Goal: Complete application form

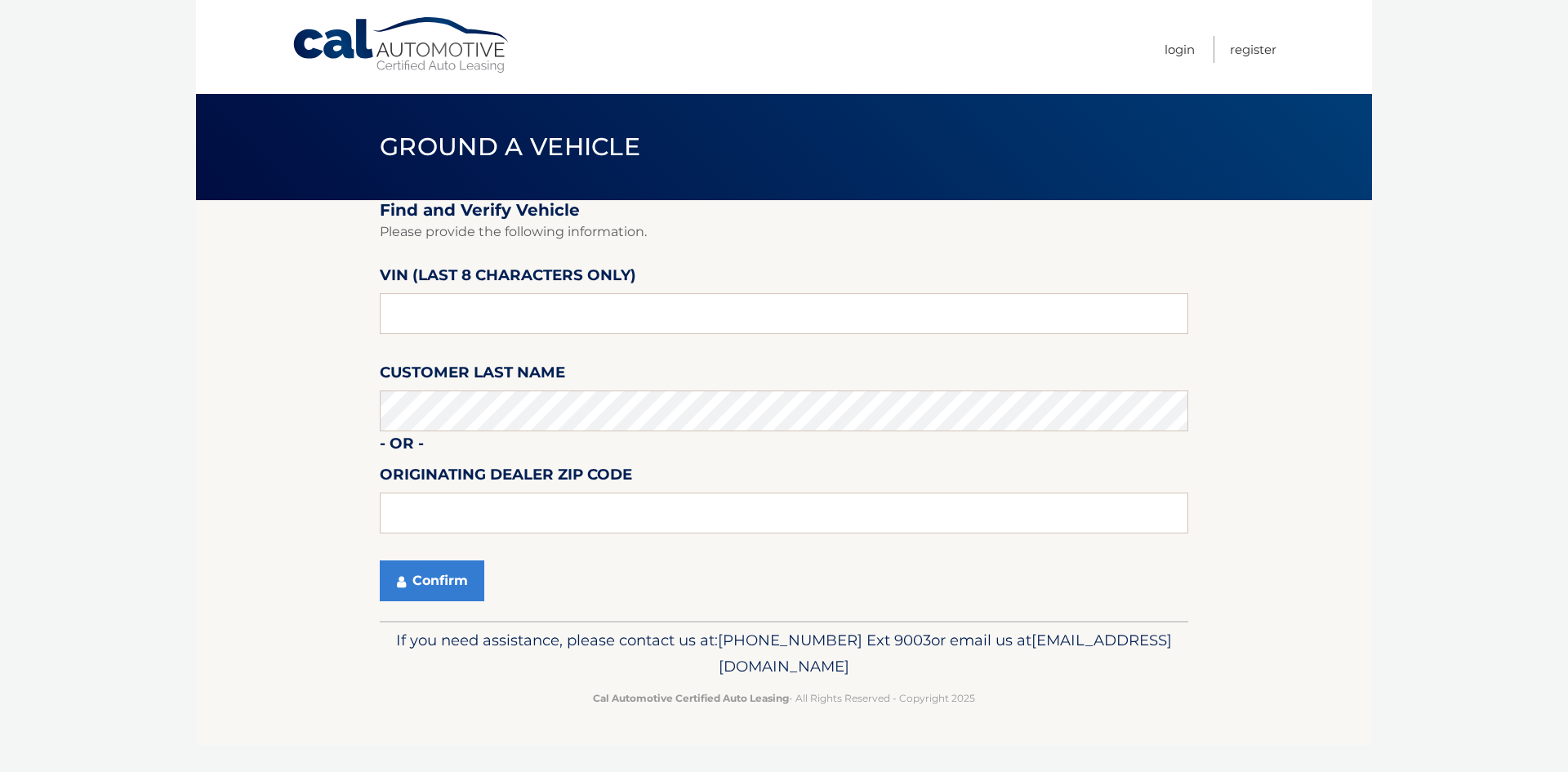
click at [462, 339] on fieldset "Find and Verify Vehicle Please provide the following information. VIN (last 8 c…" at bounding box center [784, 410] width 809 height 421
click at [463, 321] on input "text" at bounding box center [784, 314] width 809 height 41
click at [468, 320] on input "text" at bounding box center [784, 314] width 809 height 41
click at [556, 312] on input "text" at bounding box center [784, 314] width 809 height 41
drag, startPoint x: 248, startPoint y: 332, endPoint x: 15, endPoint y: 331, distance: 233.0
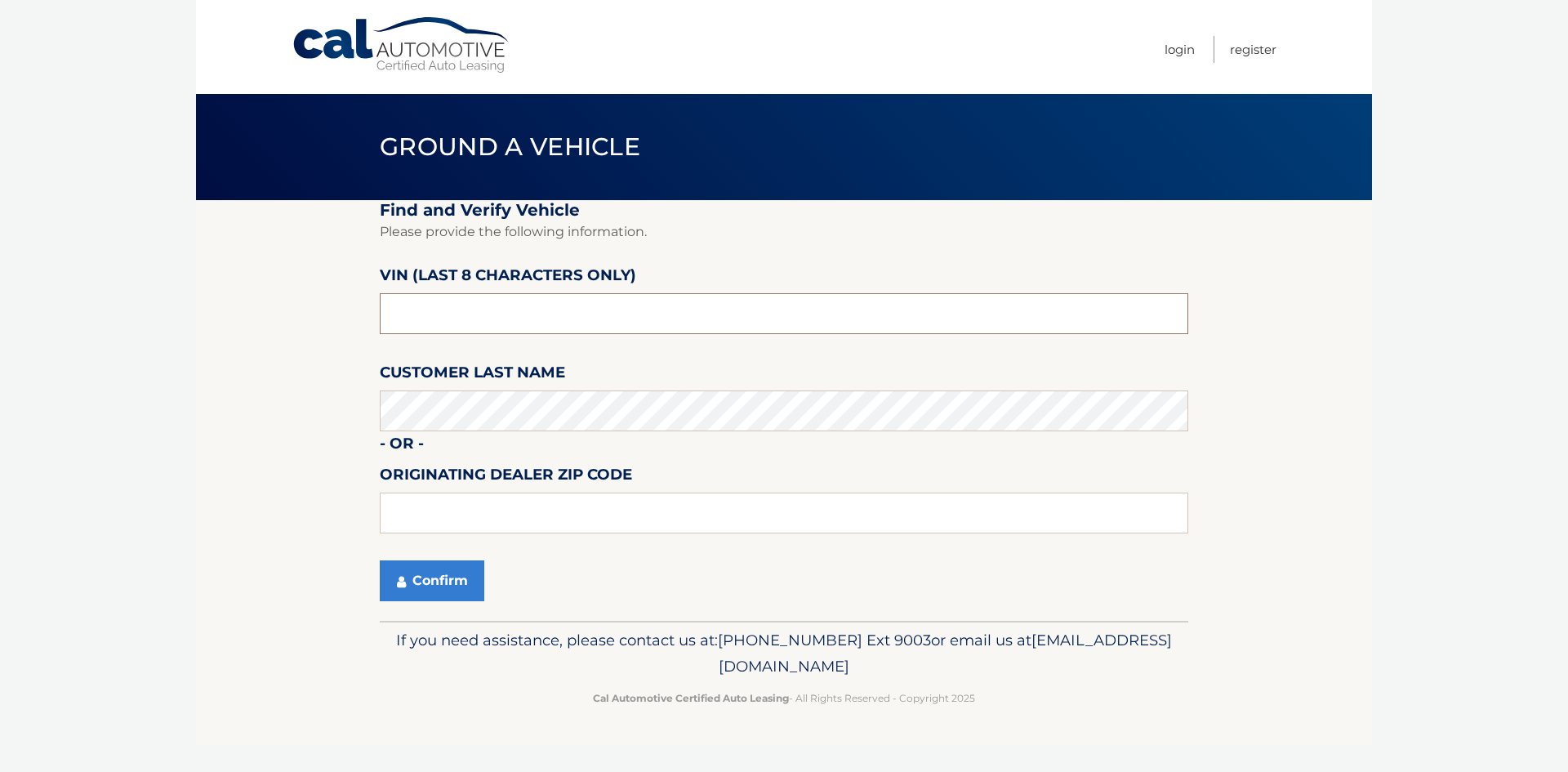
click at [16, 332] on body "Cal Automotive Menu Login Register Ground a Vehicle" at bounding box center [784, 386] width 1568 height 772
paste input "NC119226"
type input "NC119226"
click at [401, 572] on button "Confirm" at bounding box center [432, 580] width 105 height 41
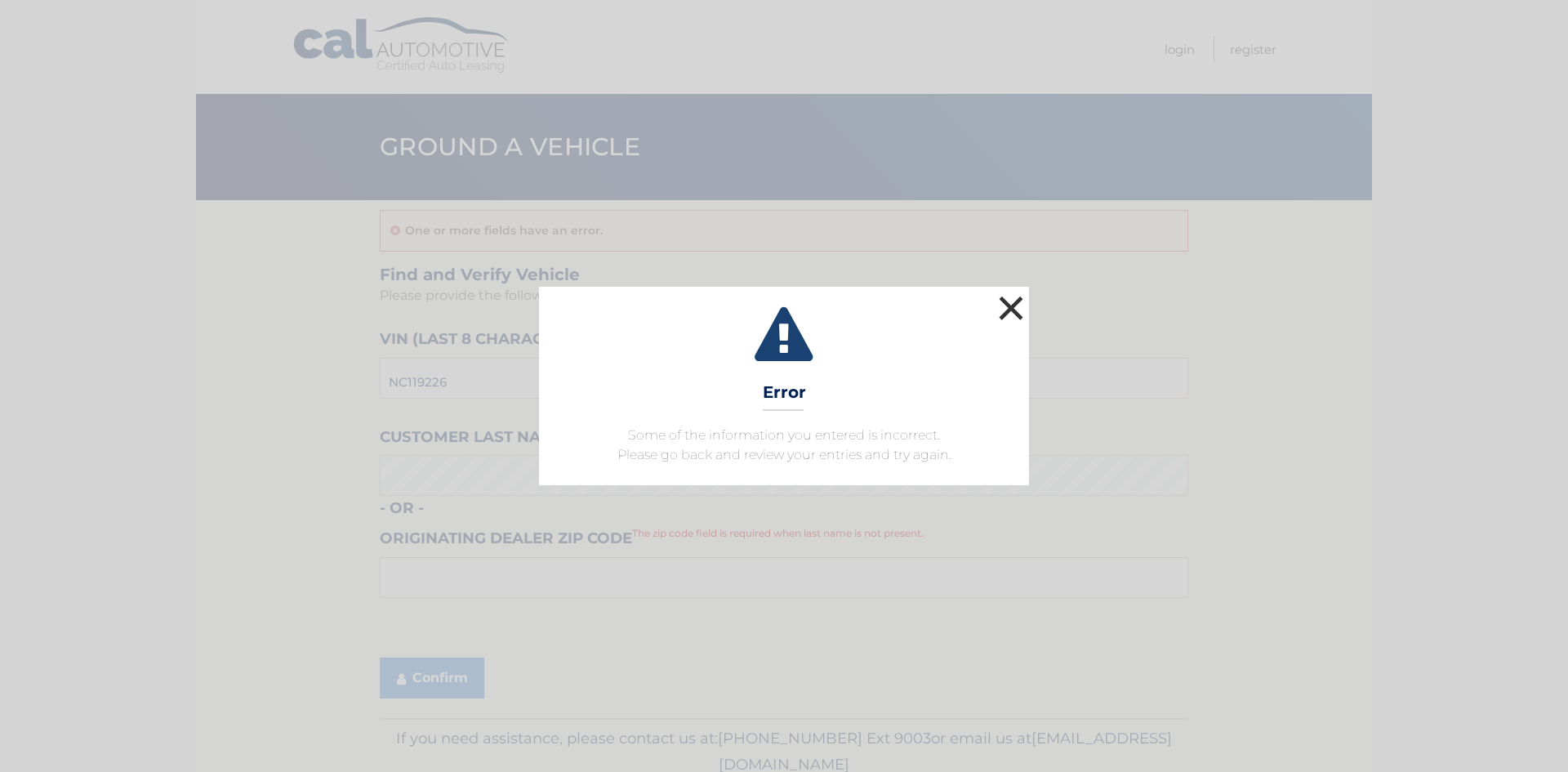
click at [1016, 302] on button "×" at bounding box center [1011, 308] width 33 height 33
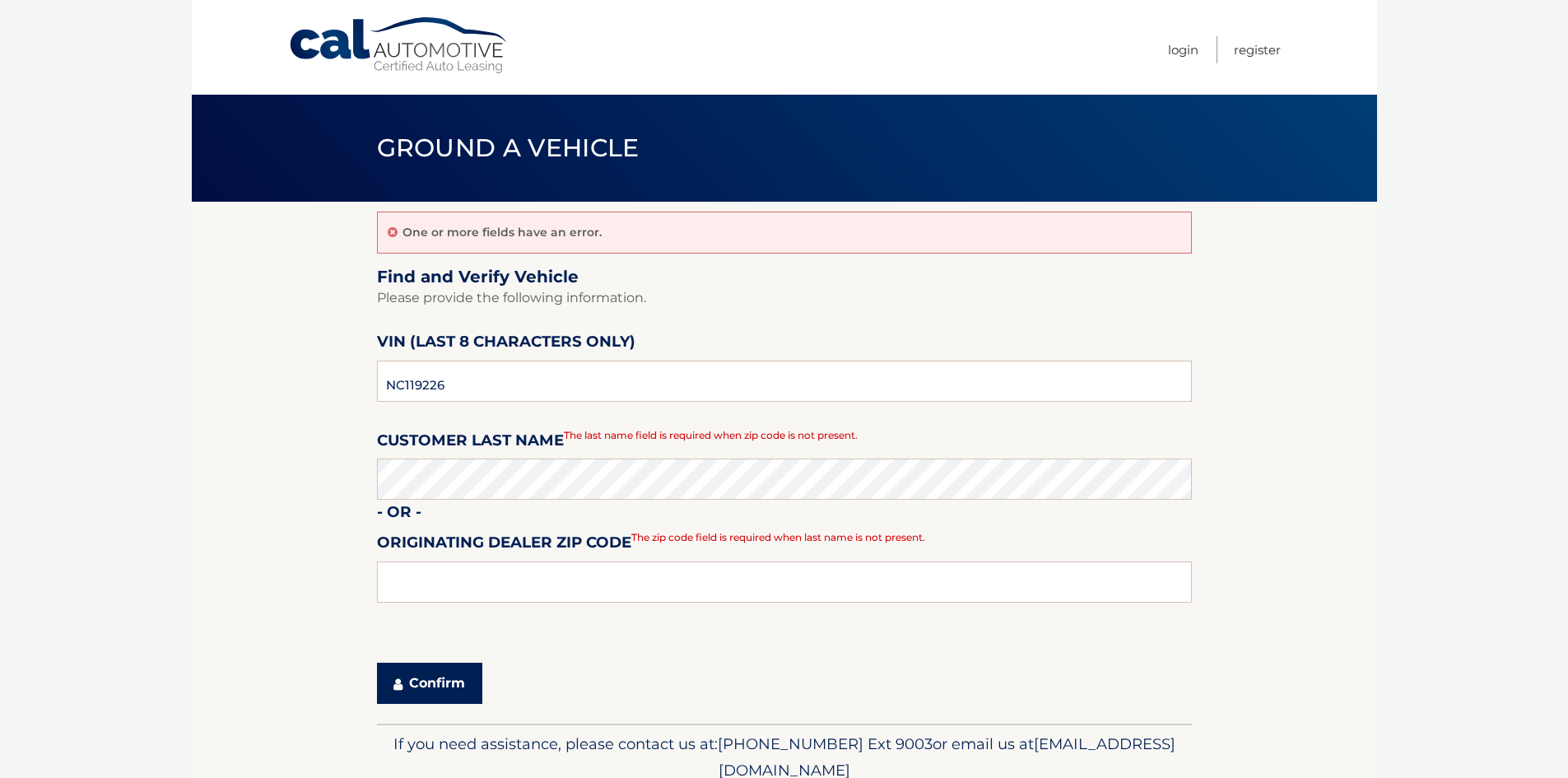
click at [428, 672] on button "Confirm" at bounding box center [430, 683] width 106 height 41
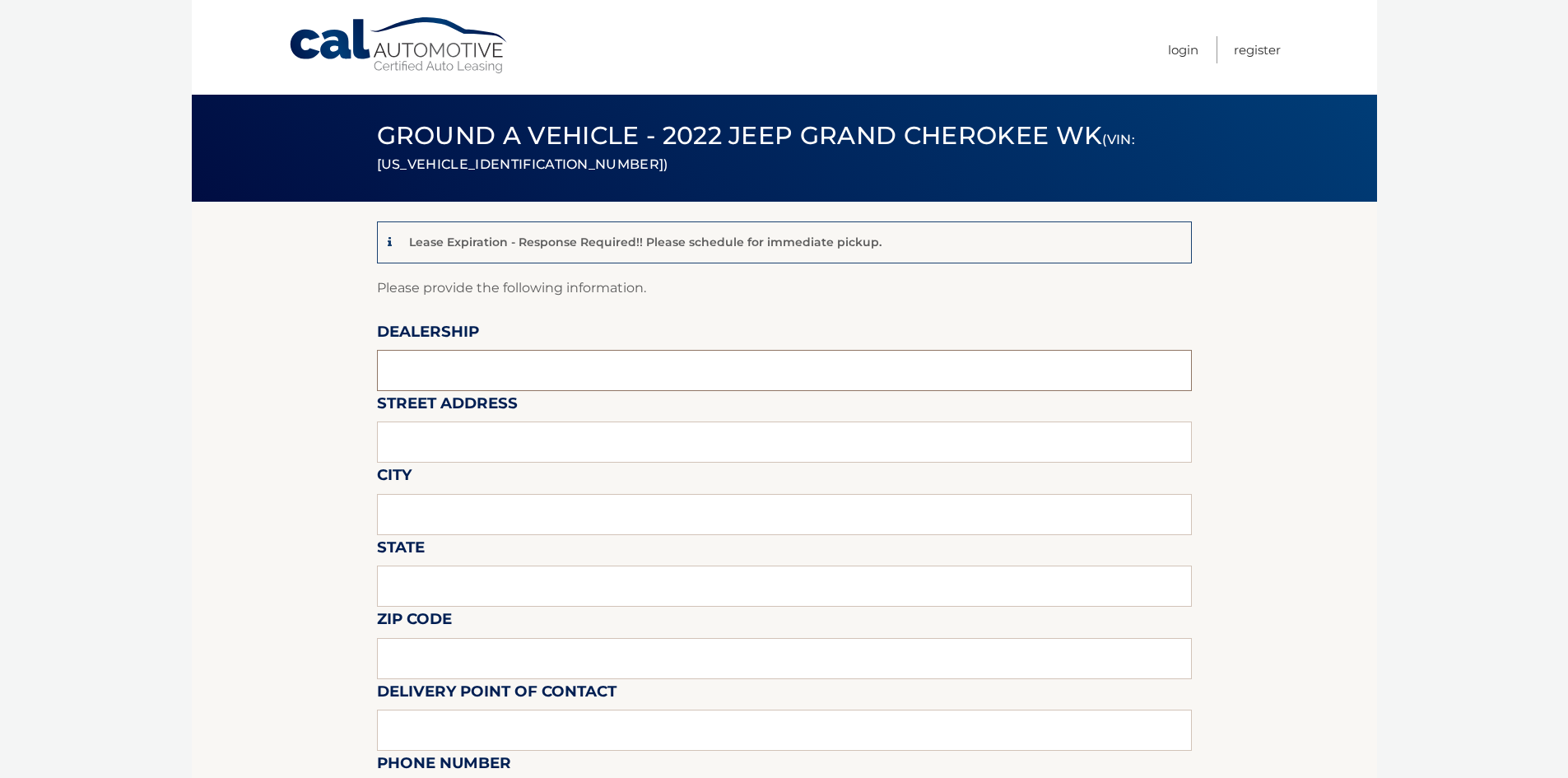
click at [448, 373] on input "text" at bounding box center [784, 370] width 815 height 41
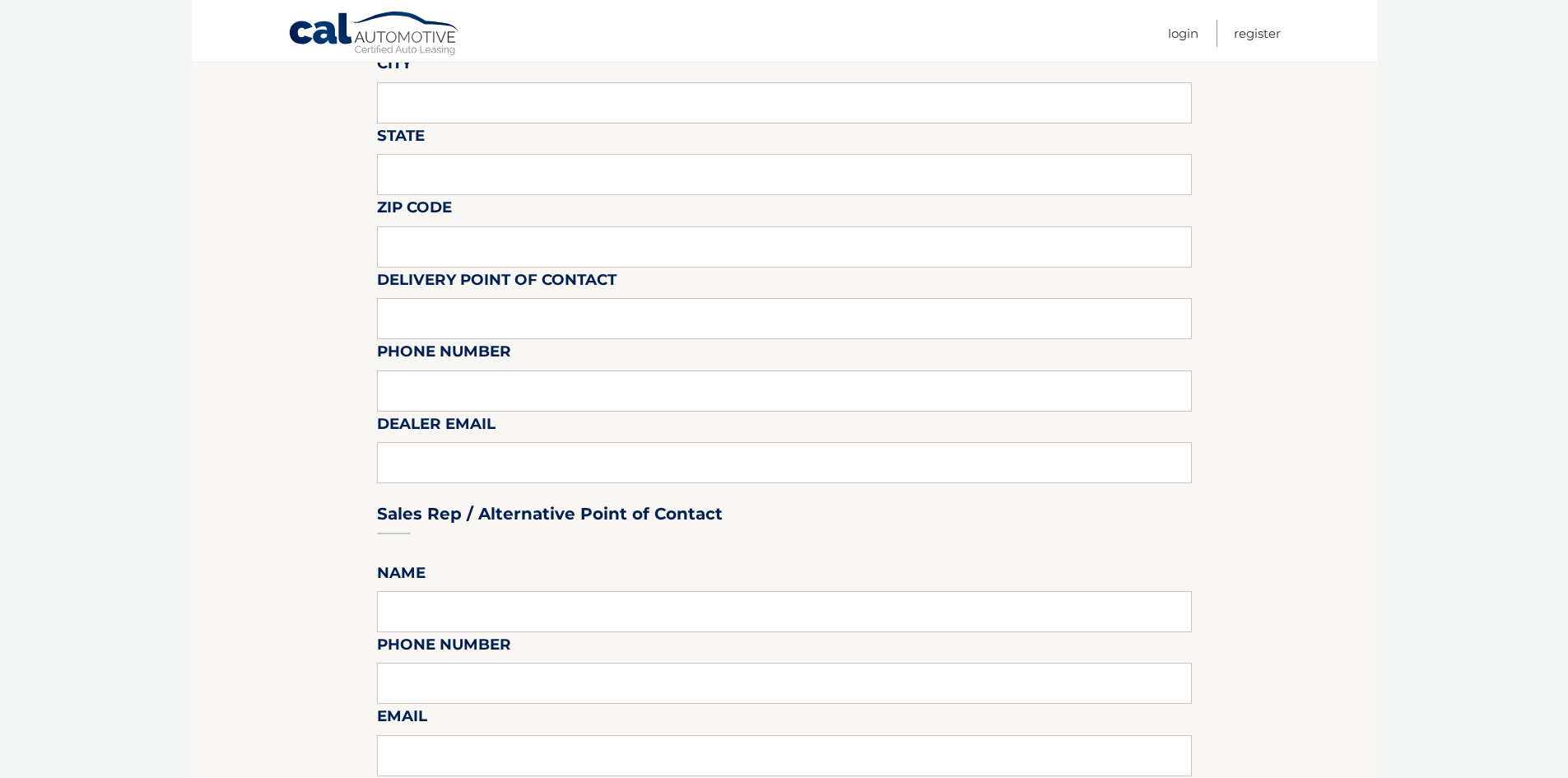
scroll to position [165, 0]
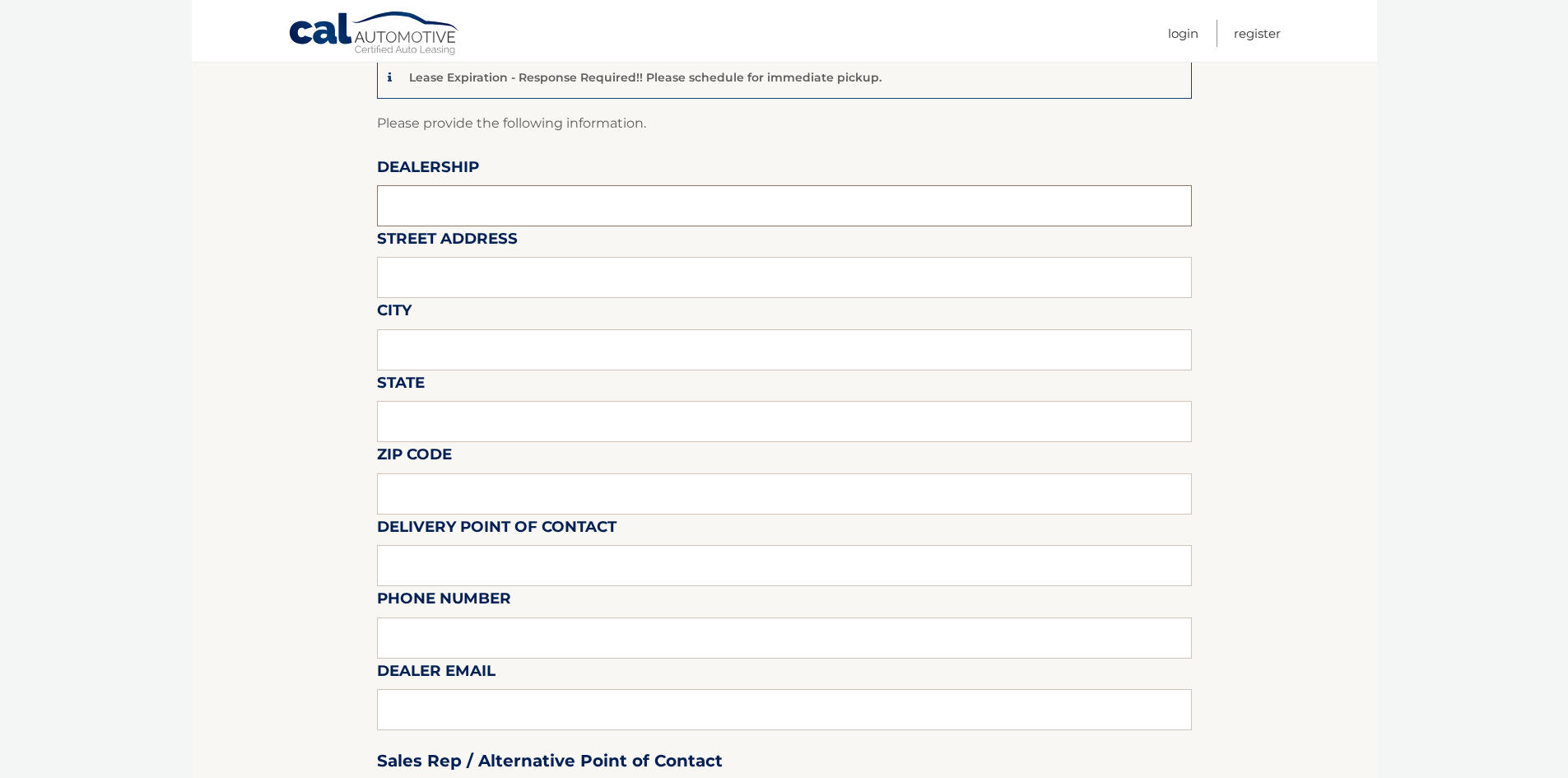
click at [447, 210] on input "text" at bounding box center [784, 205] width 815 height 41
type input "q"
type input "QUIRK CHRYSLER JEEP"
type input "441 QUINCY AVE"
type input "B"
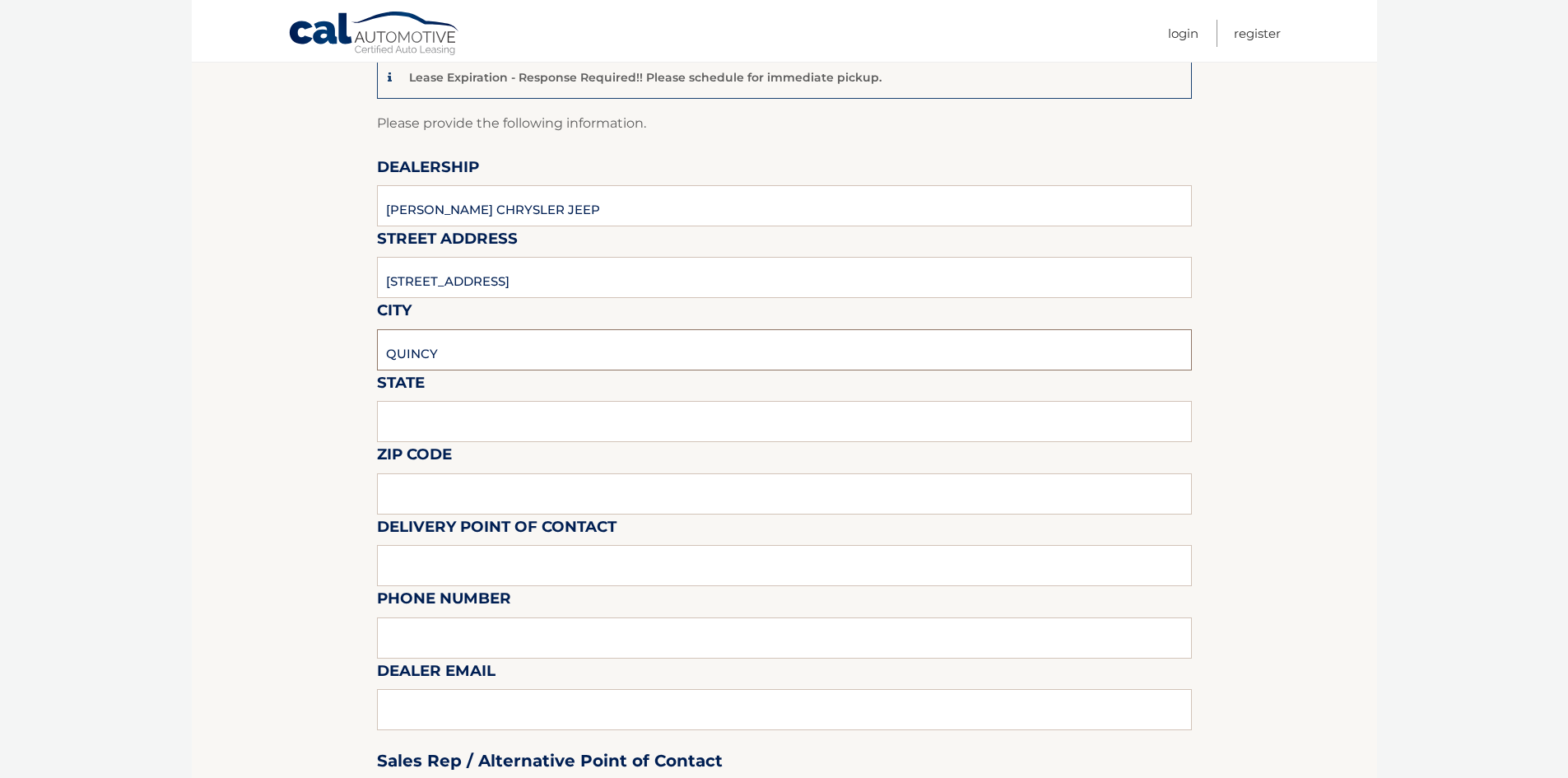
type input "QUINCY"
type input "MA"
type input "02184"
drag, startPoint x: 501, startPoint y: 293, endPoint x: 229, endPoint y: 323, distance: 273.6
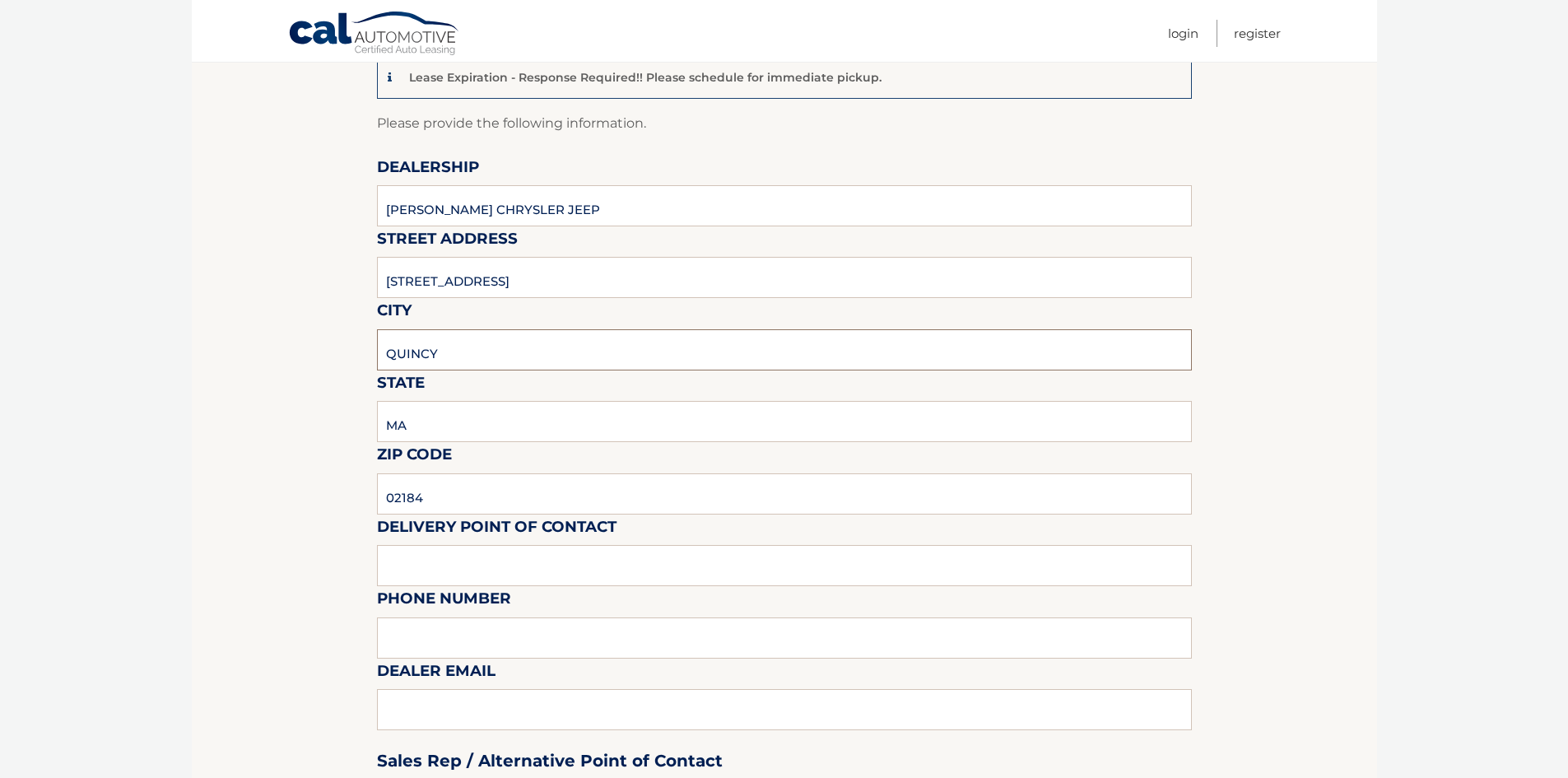
drag, startPoint x: 402, startPoint y: 351, endPoint x: 314, endPoint y: 354, distance: 88.1
type input "BRAINTREE"
click at [553, 571] on input "text" at bounding box center [784, 565] width 815 height 41
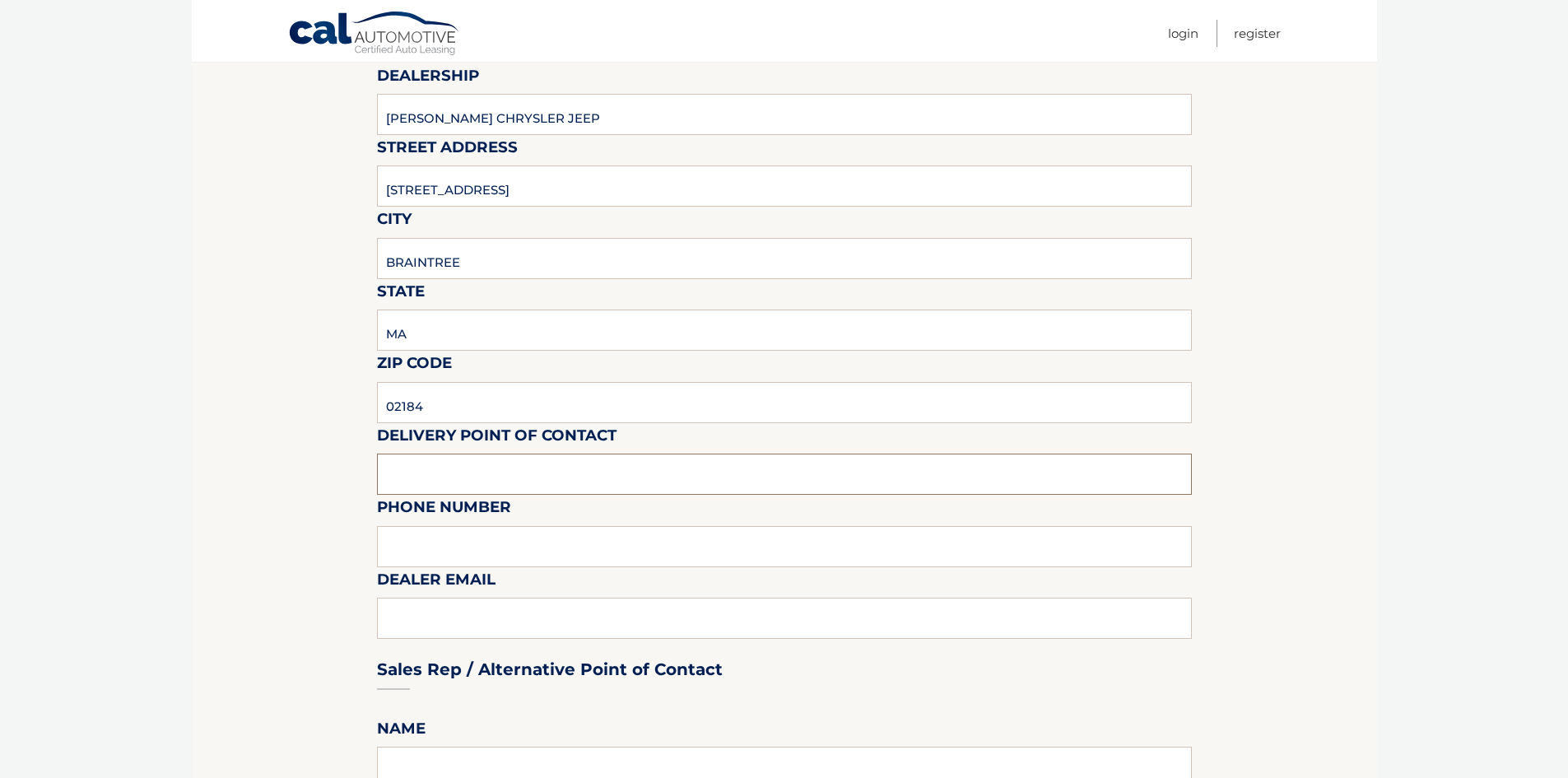
scroll to position [412, 0]
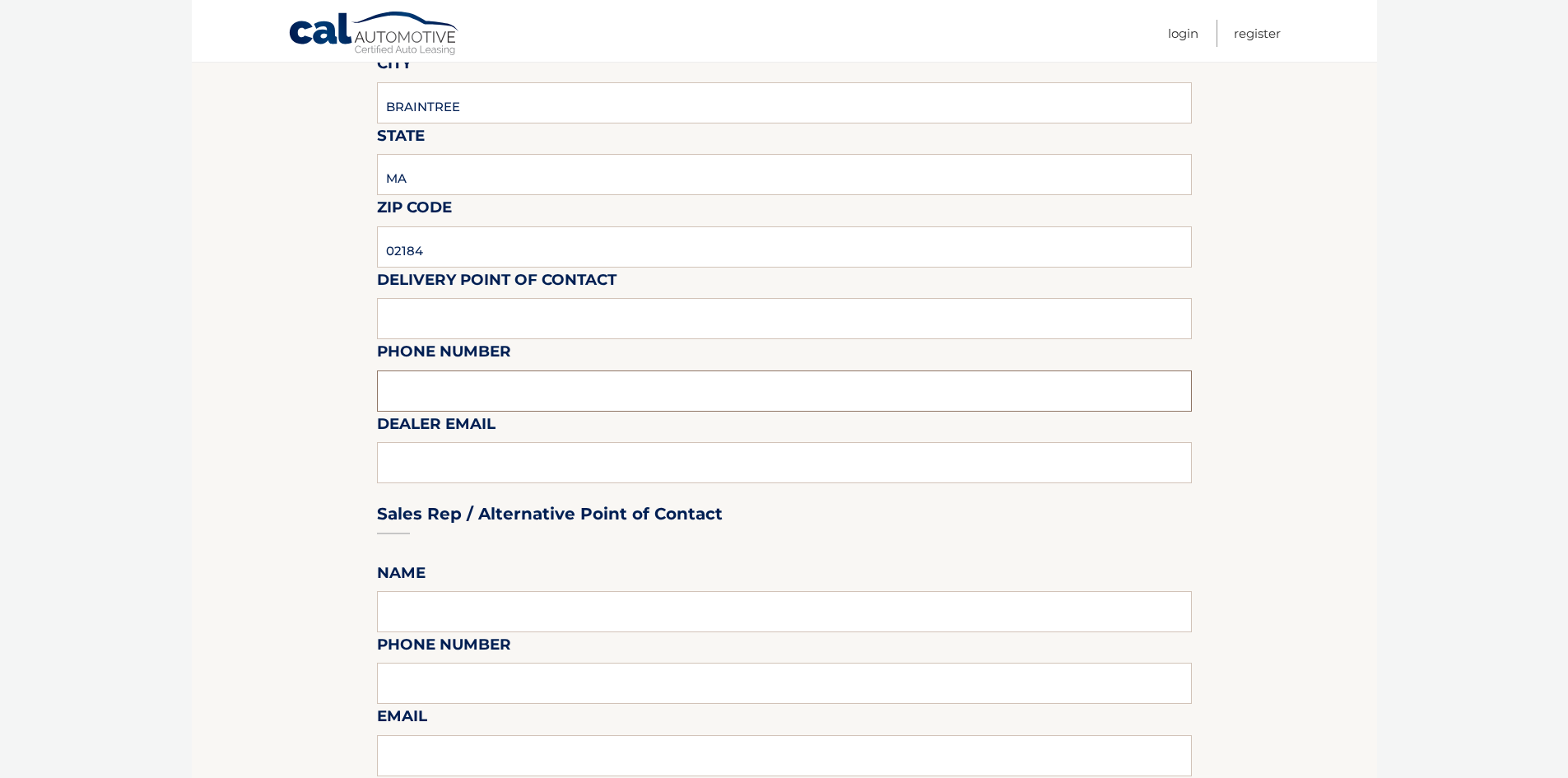
click at [469, 380] on input "text" at bounding box center [784, 391] width 815 height 41
type input "7819171400"
type input "M"
type input "jocrowe@quirkcars.com"
click at [448, 330] on input "text" at bounding box center [784, 318] width 815 height 41
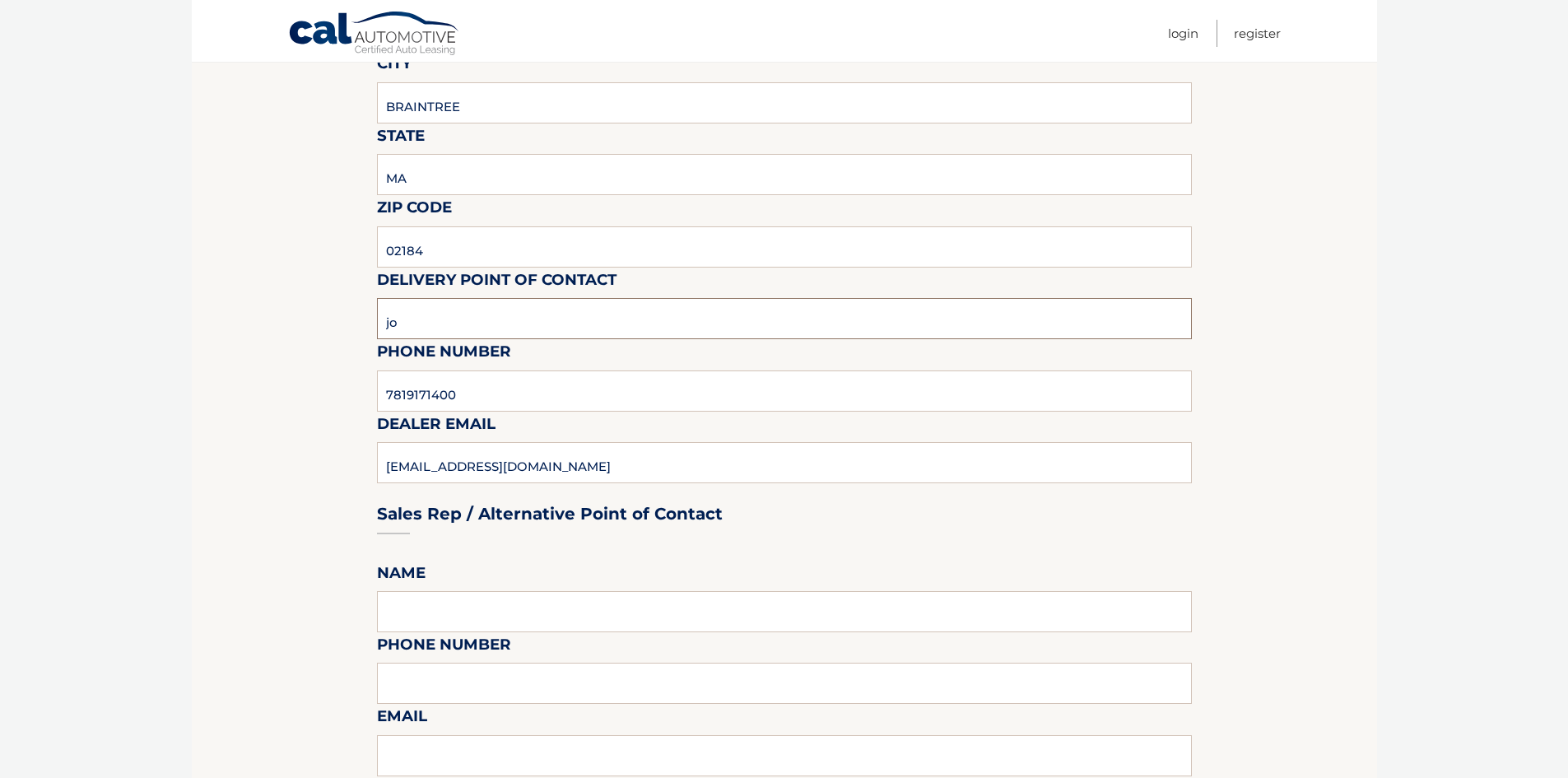
type input "j"
click at [1029, 311] on input "JOSEPH CROWE" at bounding box center [784, 318] width 815 height 41
type input "JOSEPH CROWE"
click at [1304, 315] on section "Lease Expiration - Response Required!! Please schedule for immediate pickup. Pl…" at bounding box center [784, 692] width 1185 height 1804
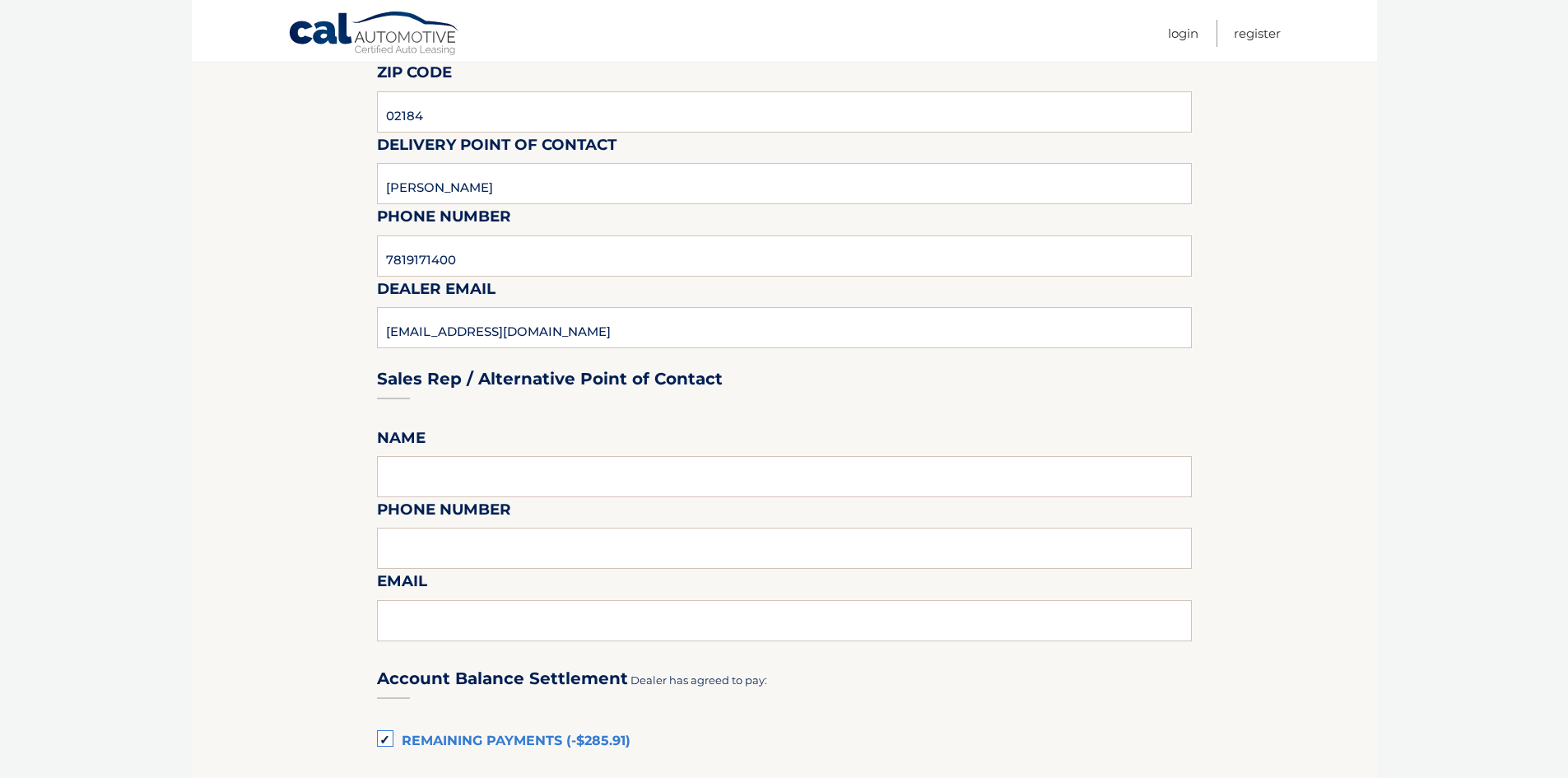
scroll to position [576, 0]
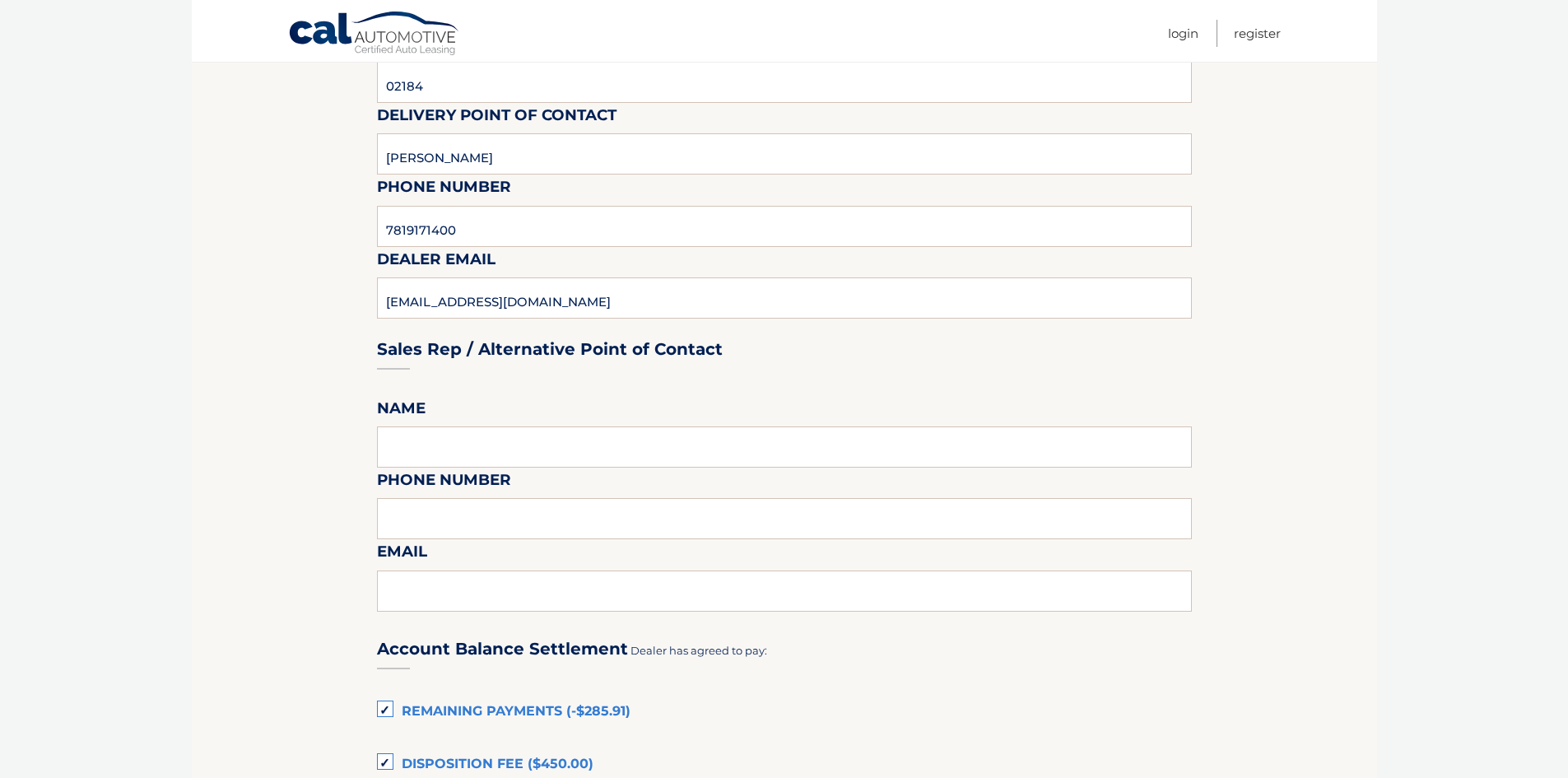
click at [471, 479] on label "Phone Number" at bounding box center [444, 483] width 134 height 31
click at [473, 461] on input "text" at bounding box center [784, 447] width 815 height 41
click at [633, 444] on input "text" at bounding box center [784, 447] width 815 height 41
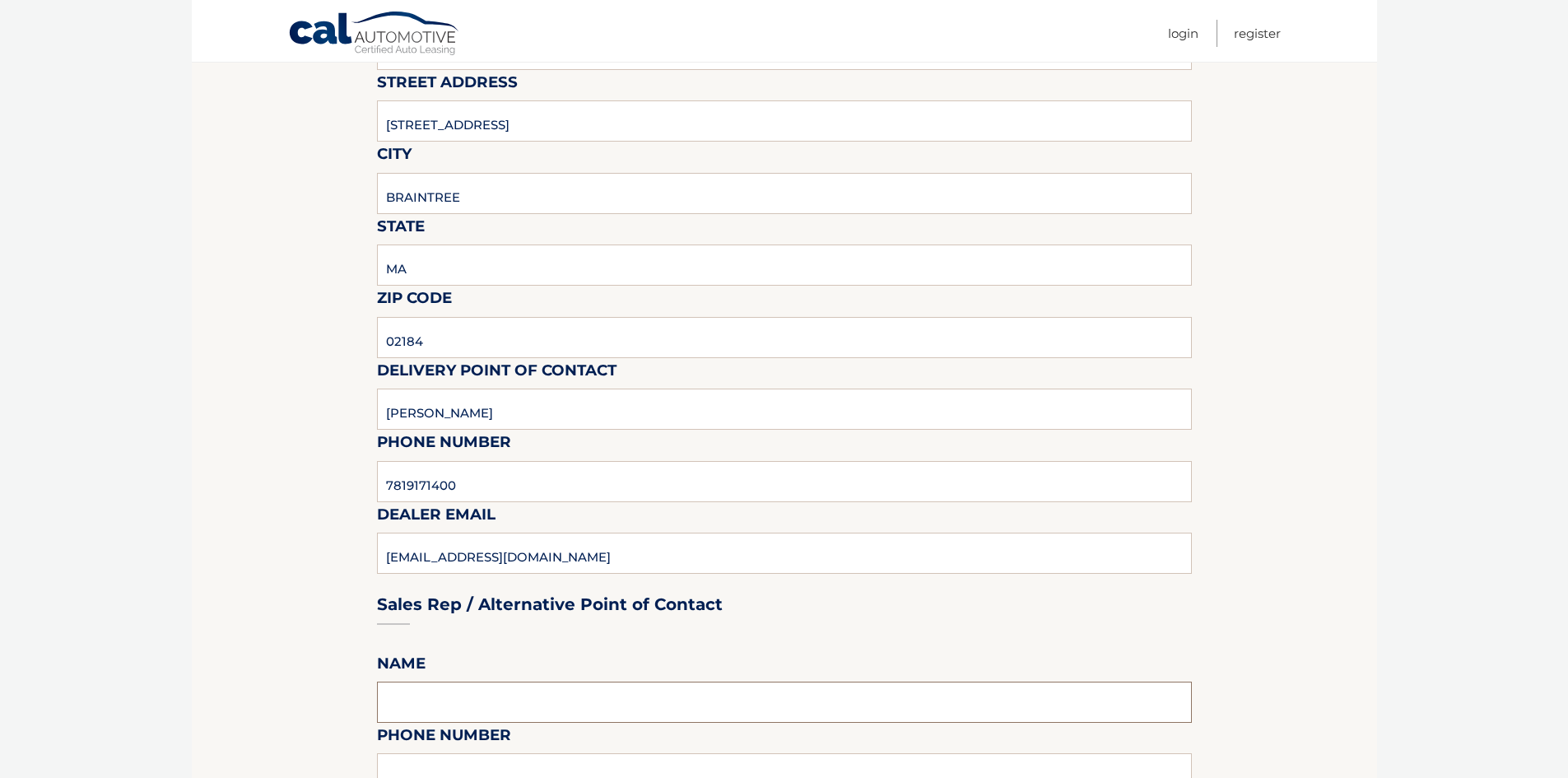
scroll to position [329, 0]
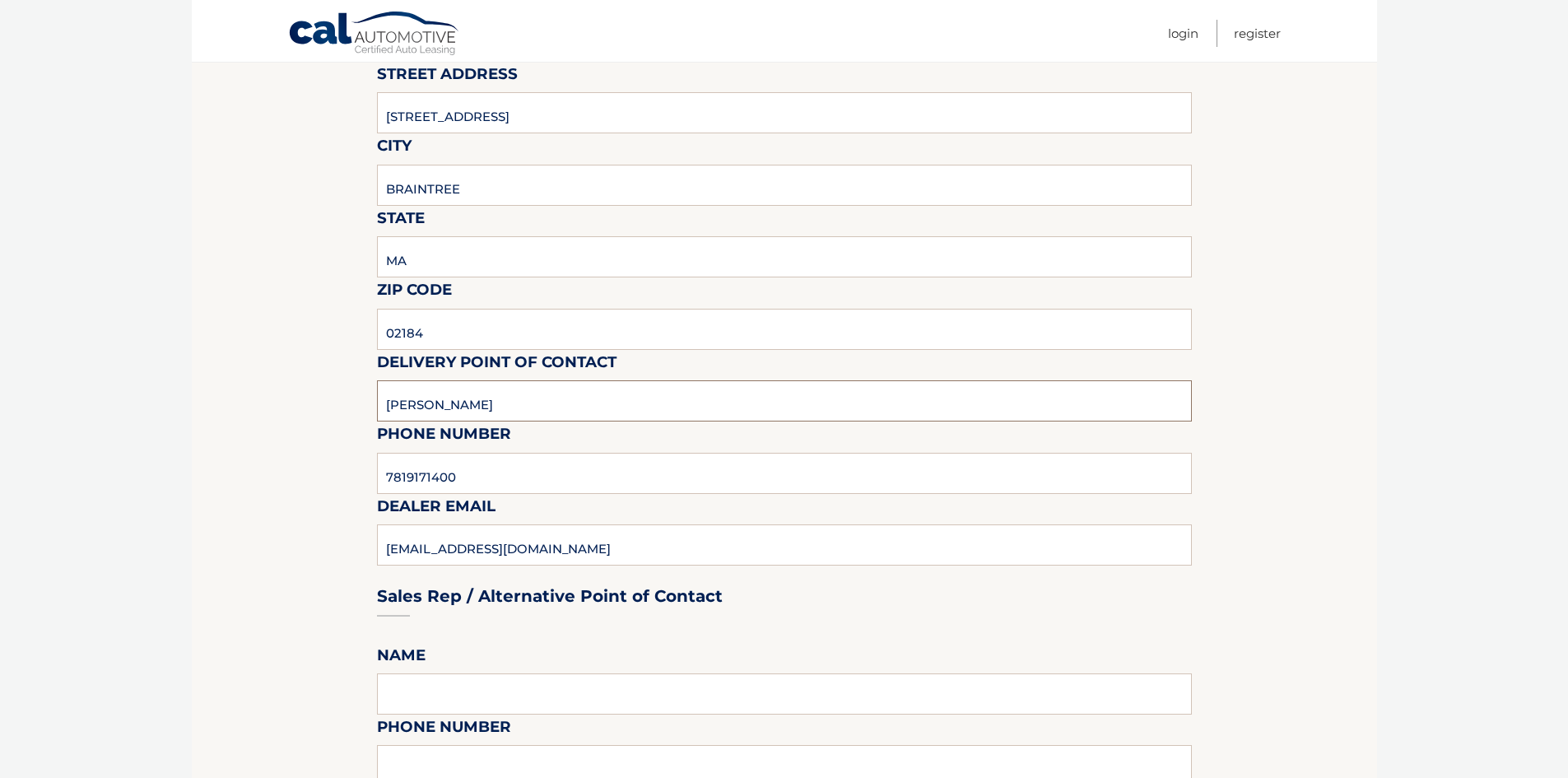
click at [534, 408] on input "JOSEPH CROWE" at bounding box center [784, 401] width 815 height 41
click at [1413, 378] on body "Cal Automotive Menu Login Register (VIN: 1C4RJFBG6NC119226)" at bounding box center [784, 59] width 1568 height 778
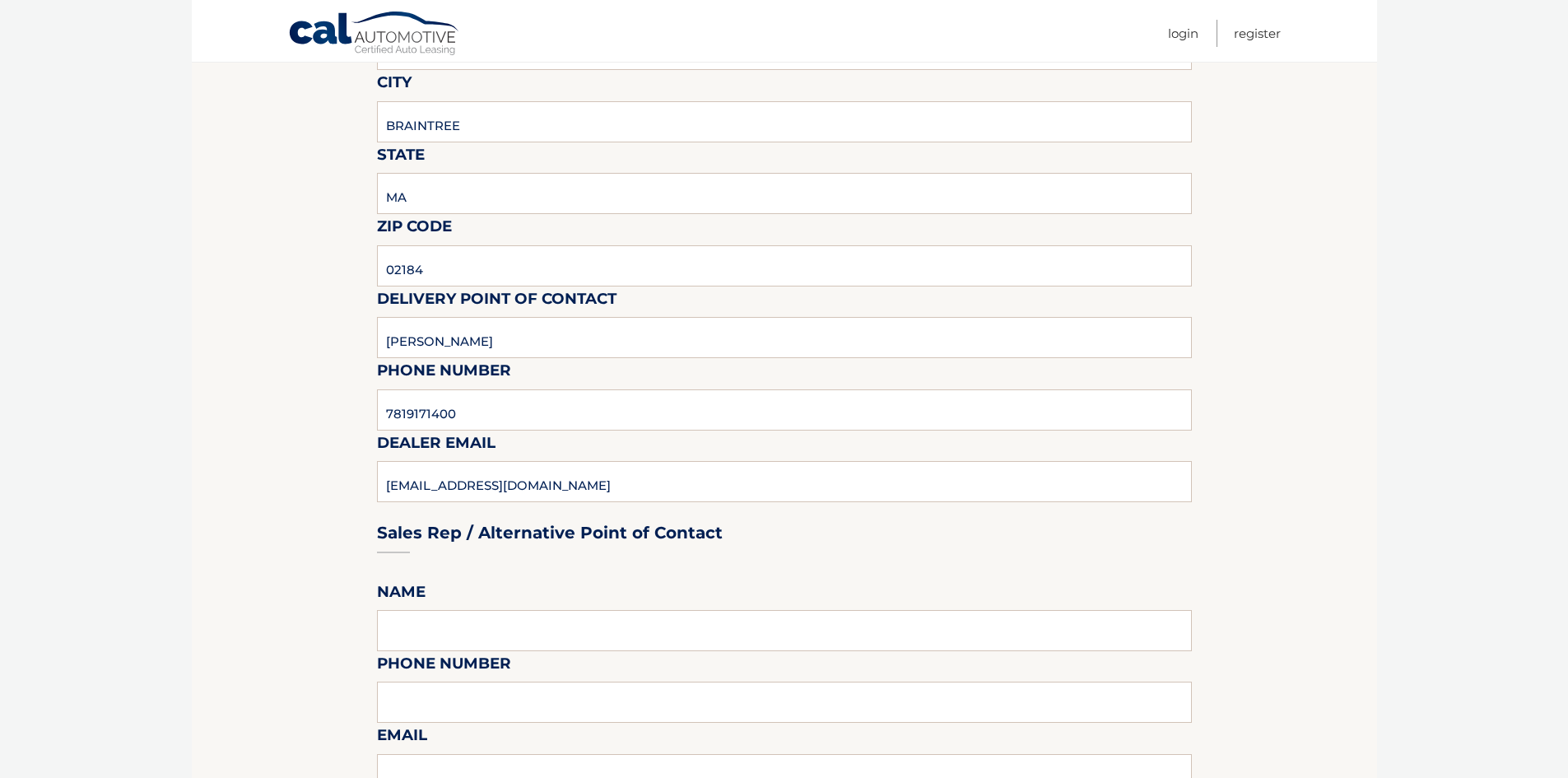
scroll to position [494, 0]
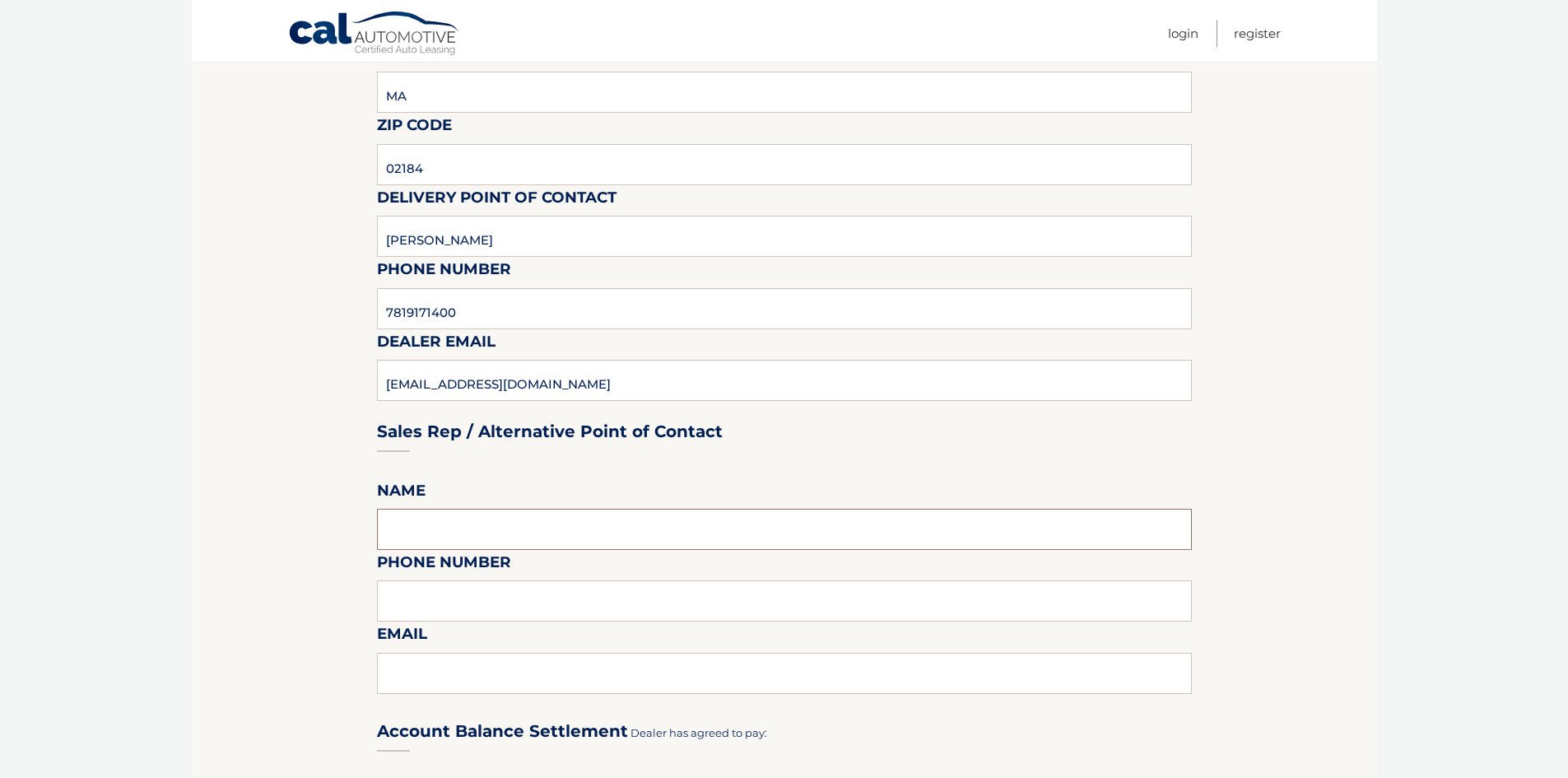
click at [433, 516] on input "text" at bounding box center [784, 530] width 815 height 41
drag, startPoint x: 528, startPoint y: 248, endPoint x: 98, endPoint y: 281, distance: 431.3
click at [436, 527] on input "text" at bounding box center [784, 530] width 815 height 41
paste input "JOSEPH CROWE"
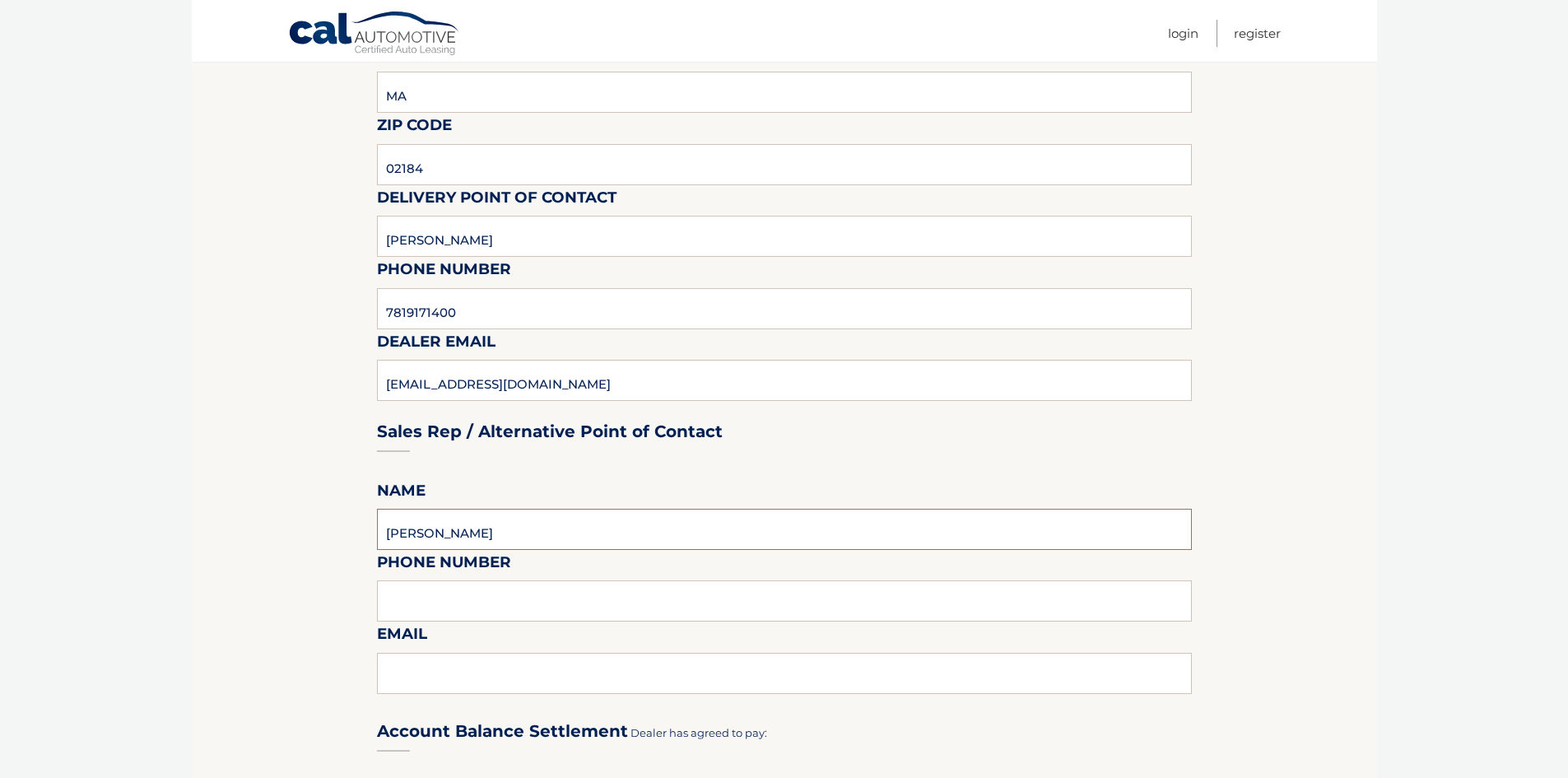
type input "JOSEPH CROWE"
click at [412, 604] on input "text" at bounding box center [784, 601] width 815 height 41
type input "7819171400"
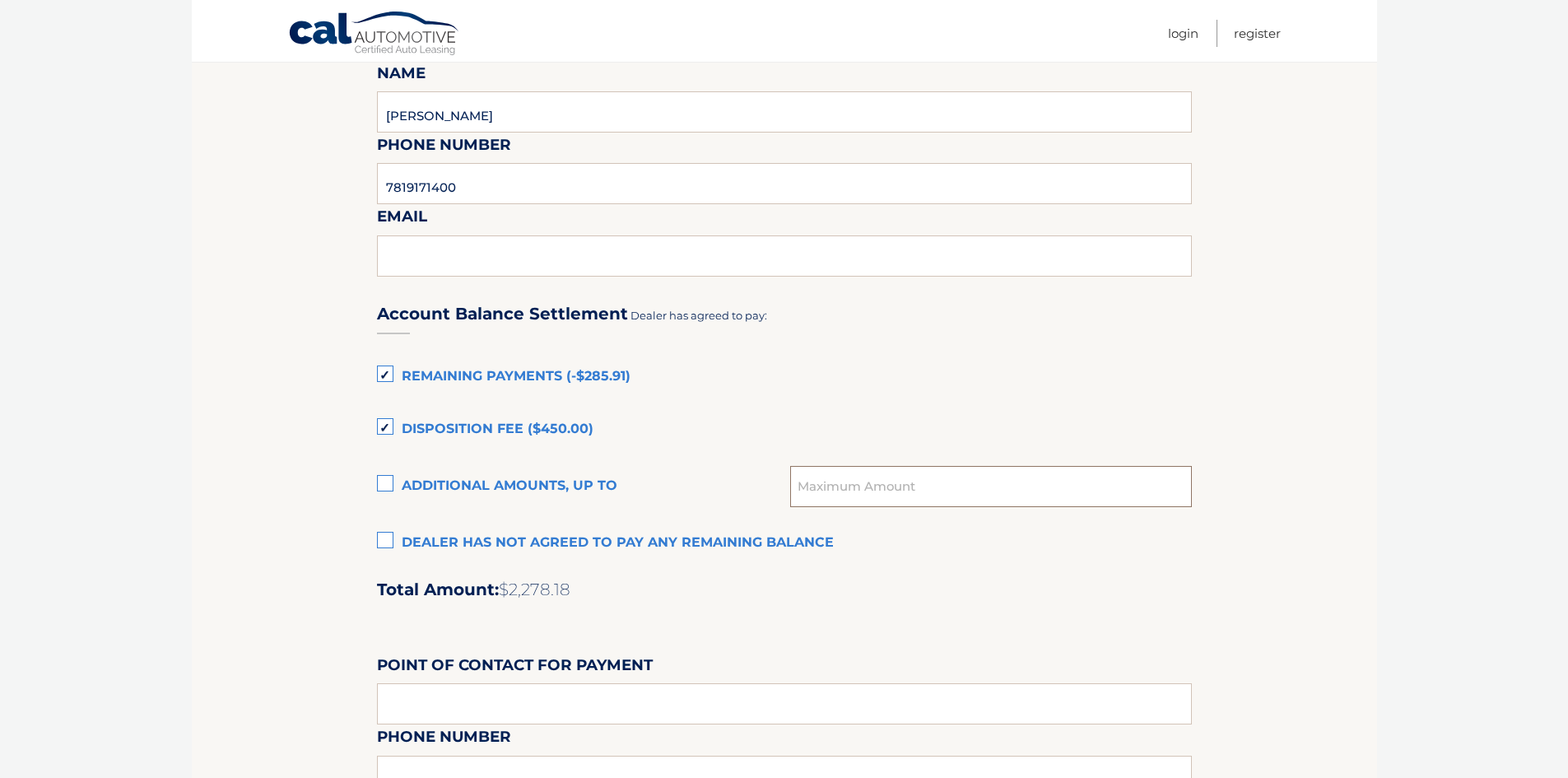
scroll to position [762, 0]
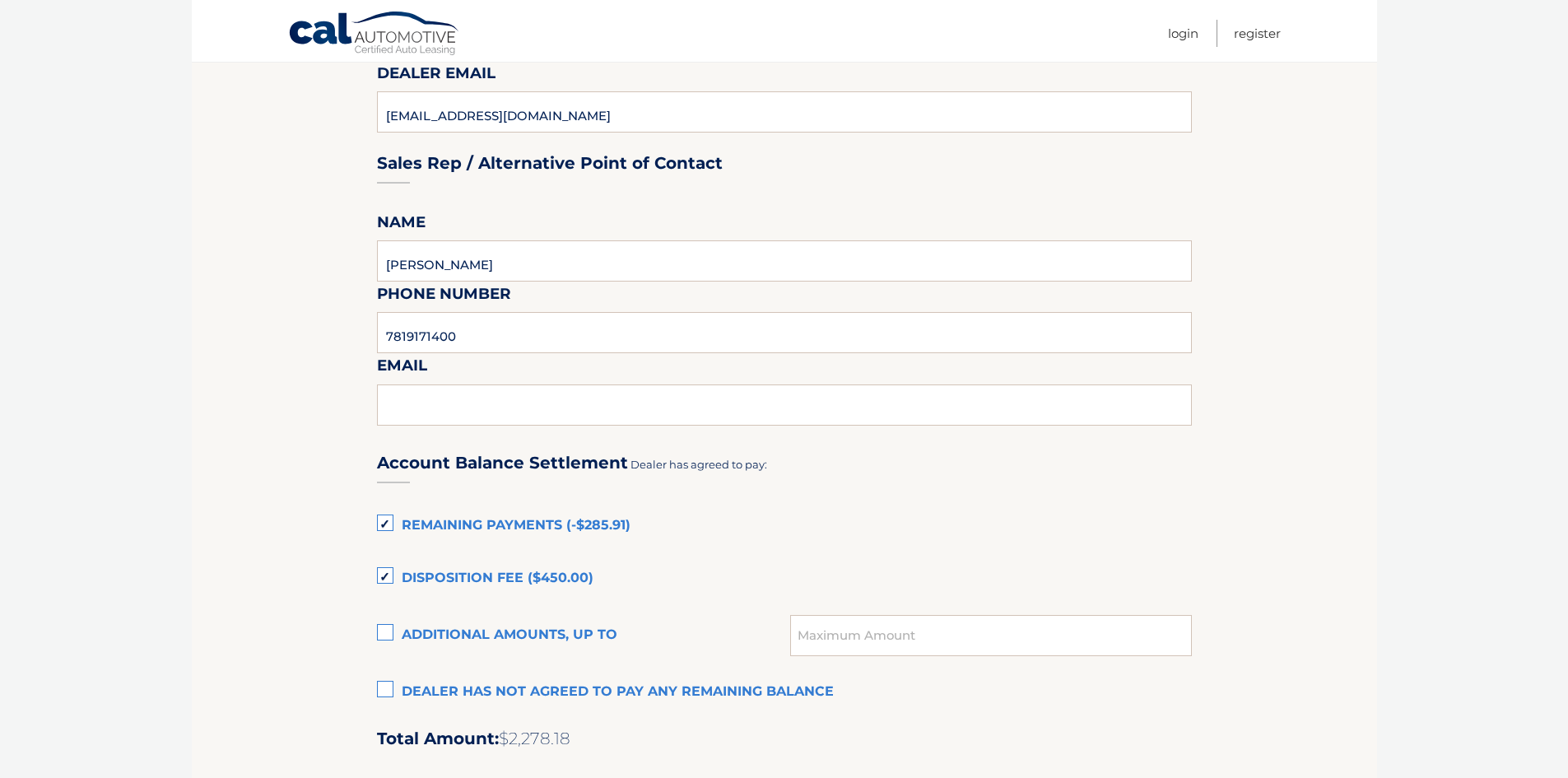
click at [474, 431] on fieldset "Please provide the following information. Dealership QUIRK CHRYSLER JEEP Street…" at bounding box center [784, 379] width 815 height 1729
click at [470, 413] on input "text" at bounding box center [784, 405] width 815 height 41
click at [389, 526] on label "Remaining Payments (-$285.91)" at bounding box center [784, 526] width 815 height 33
click at [0, 0] on input "Remaining Payments (-$285.91)" at bounding box center [0, 0] width 0 height 0
click at [384, 577] on label "Disposition Fee ($450.00)" at bounding box center [784, 578] width 815 height 33
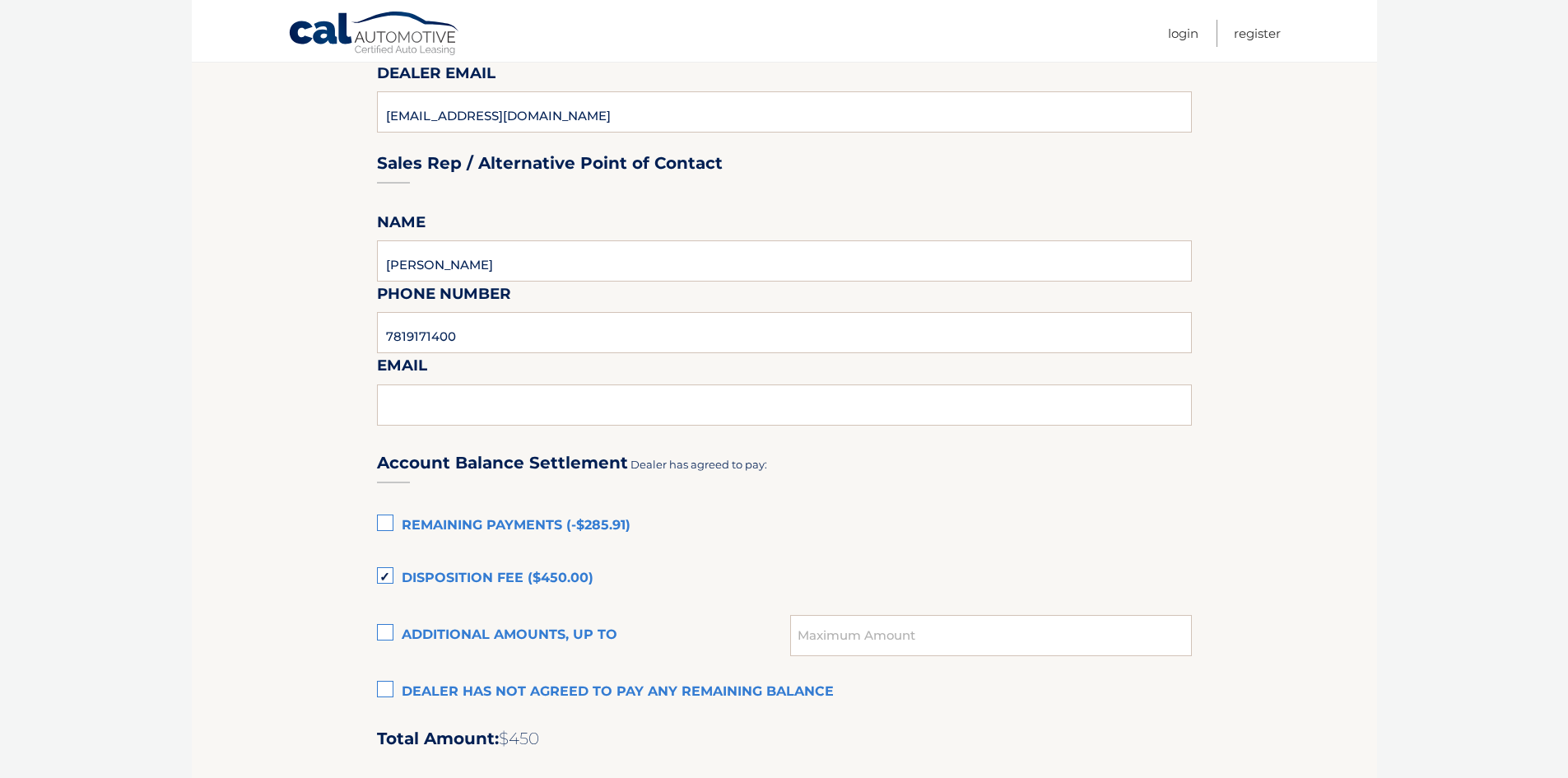
click at [0, 0] on input "Disposition Fee ($450.00)" at bounding box center [0, 0] width 0 height 0
click at [390, 689] on label "Dealer has not agreed to pay any remaining balance" at bounding box center [784, 692] width 815 height 33
click at [0, 0] on input "Dealer has not agreed to pay any remaining balance" at bounding box center [0, 0] width 0 height 0
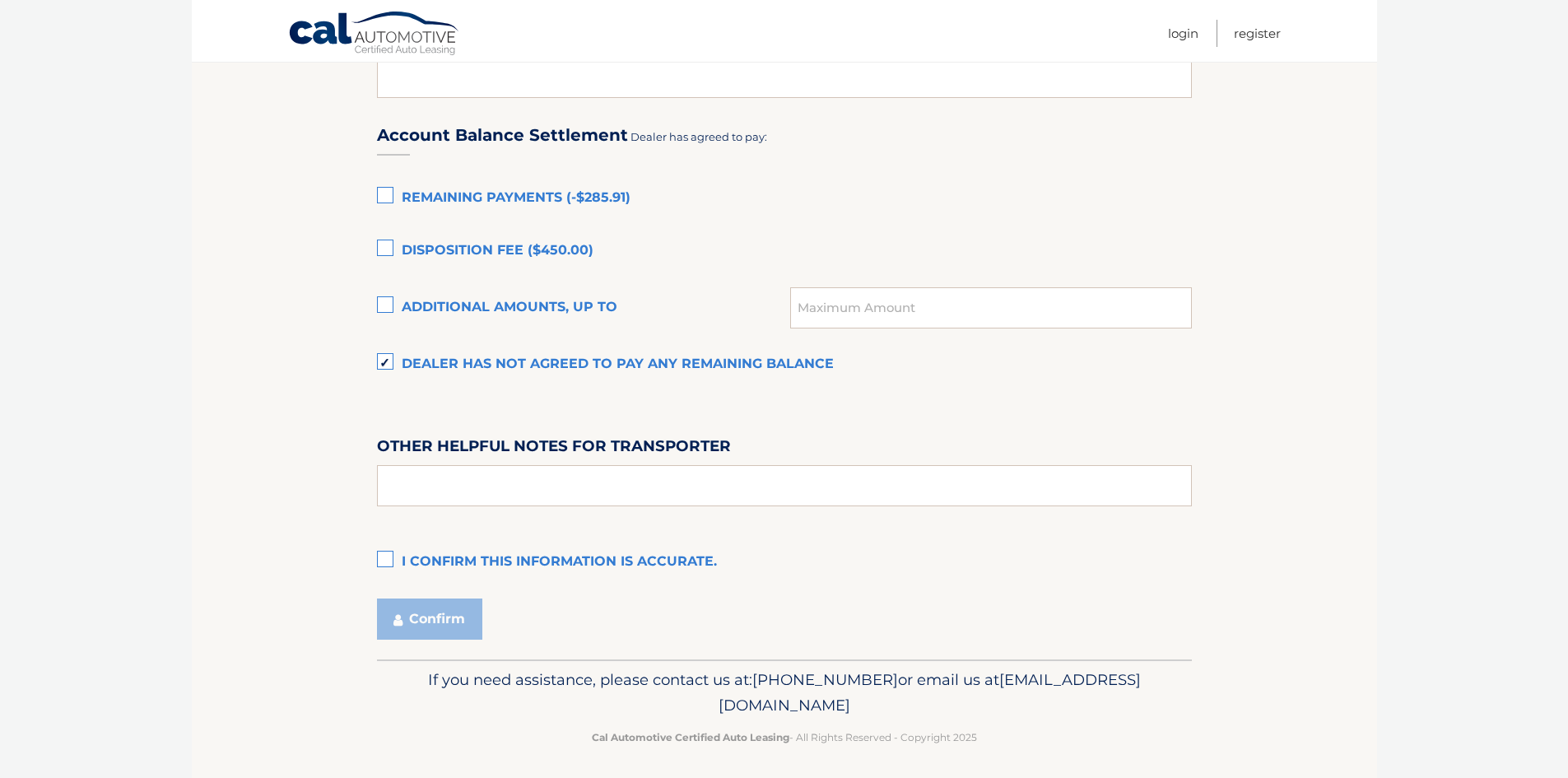
scroll to position [1092, 0]
click at [384, 562] on label "I confirm this information is accurate." at bounding box center [784, 560] width 815 height 33
click at [0, 0] on input "I confirm this information is accurate." at bounding box center [0, 0] width 0 height 0
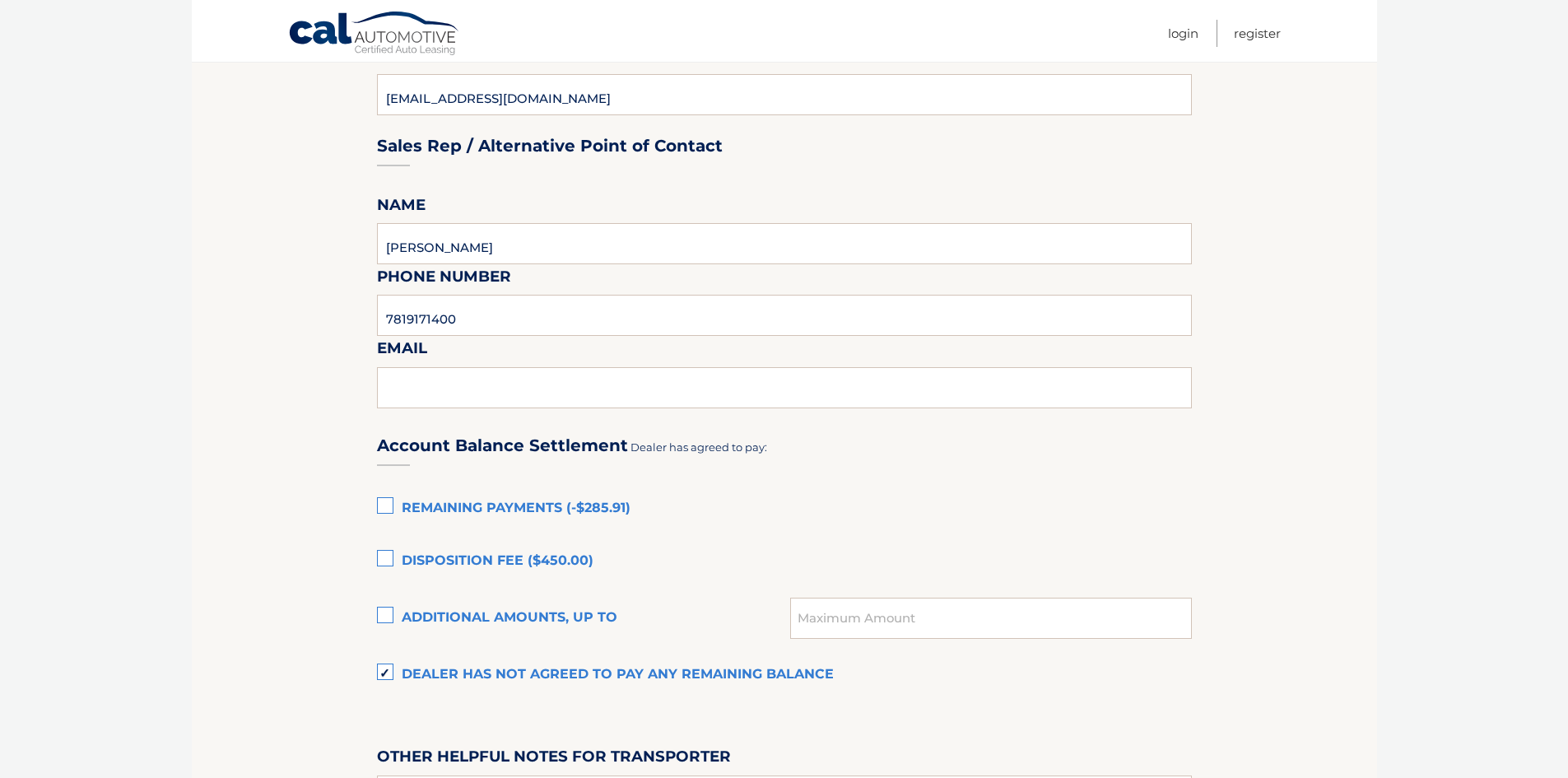
scroll to position [680, 0]
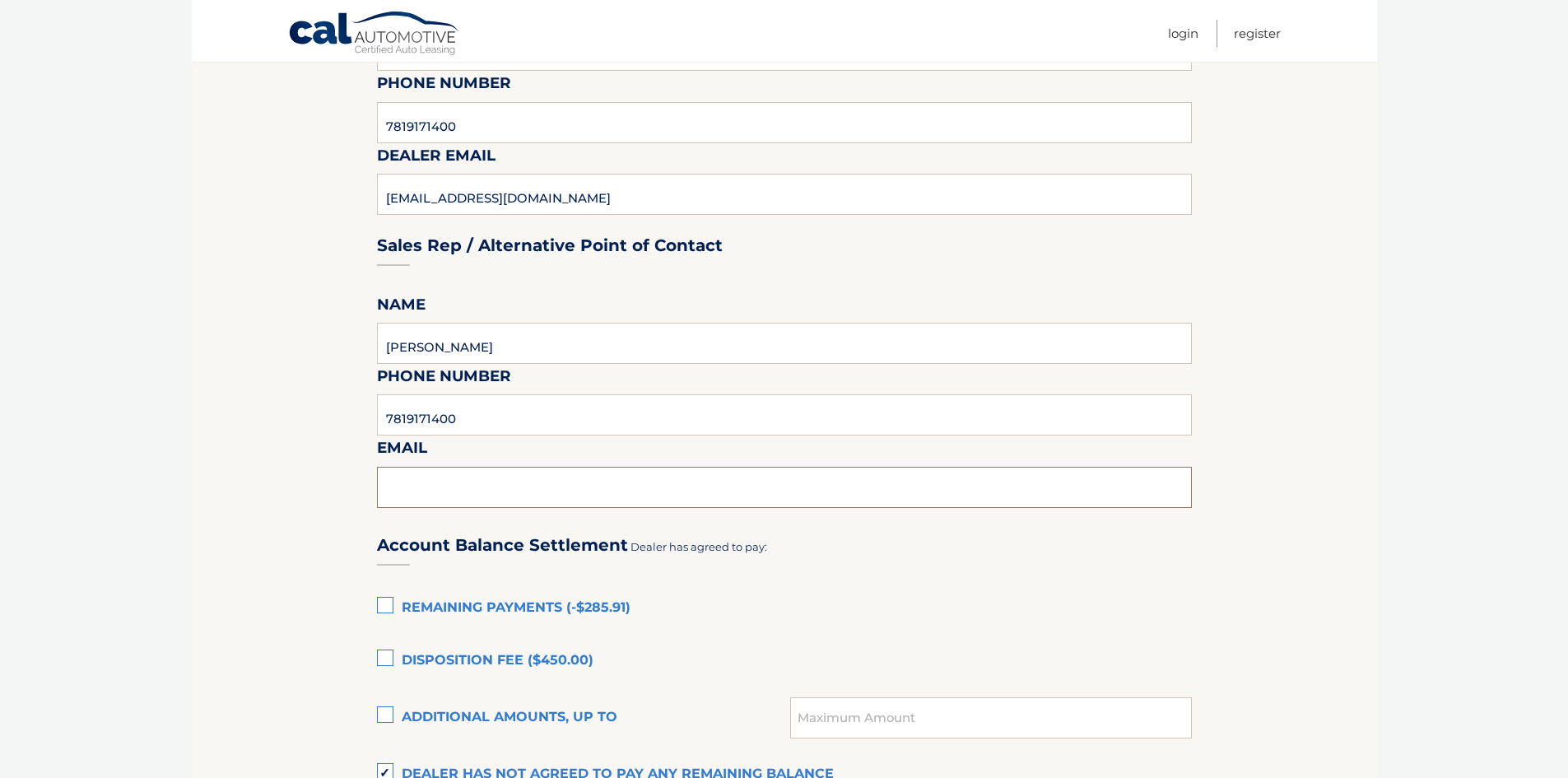
click at [492, 503] on input "text" at bounding box center [784, 488] width 815 height 41
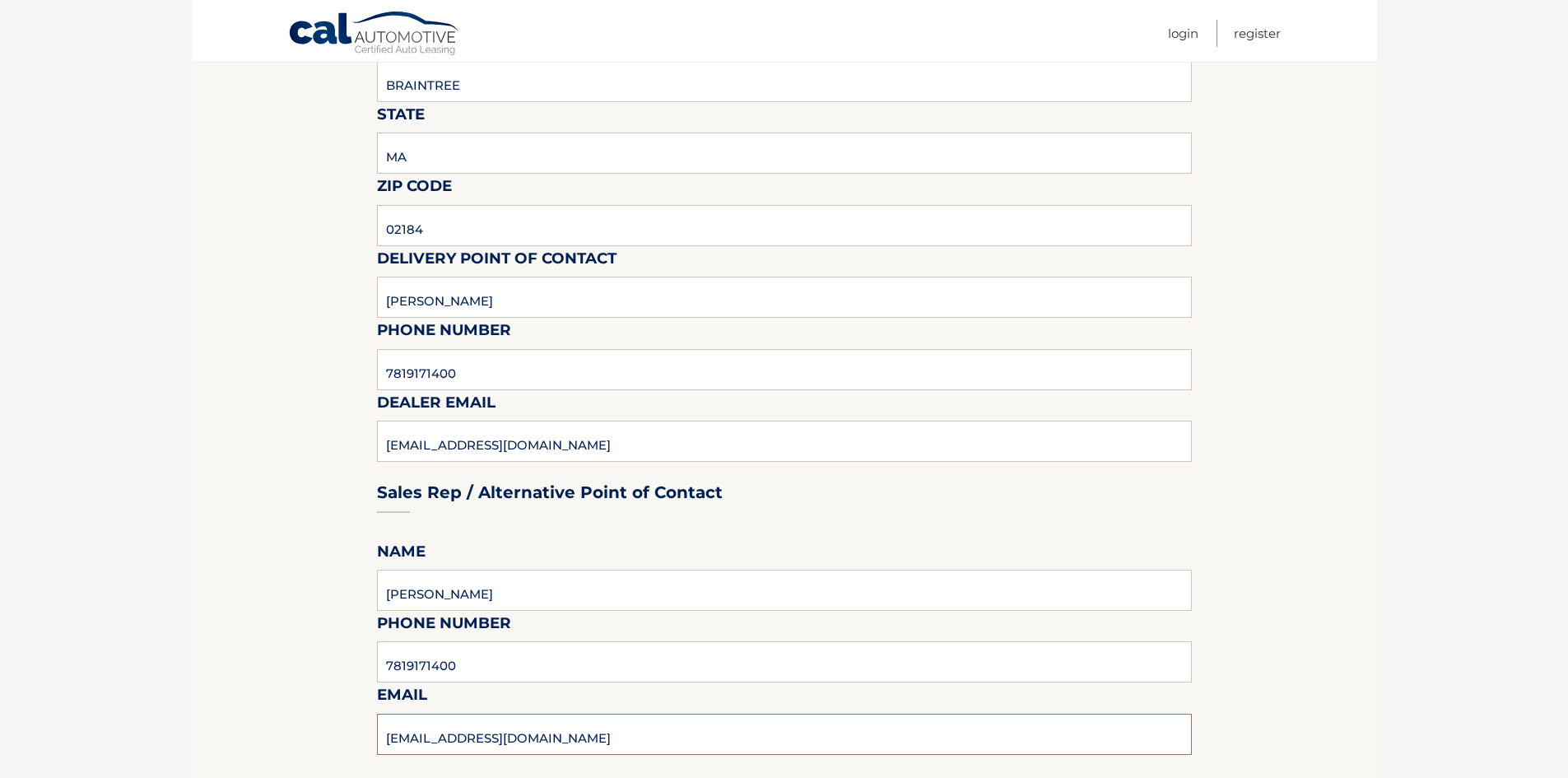
type input "JOCROWE@QUIRKCARS.COM"
click at [1231, 414] on section "Lease Expiration - Response Required!! Please schedule for immediate pickup. Pl…" at bounding box center [784, 543] width 1185 height 1548
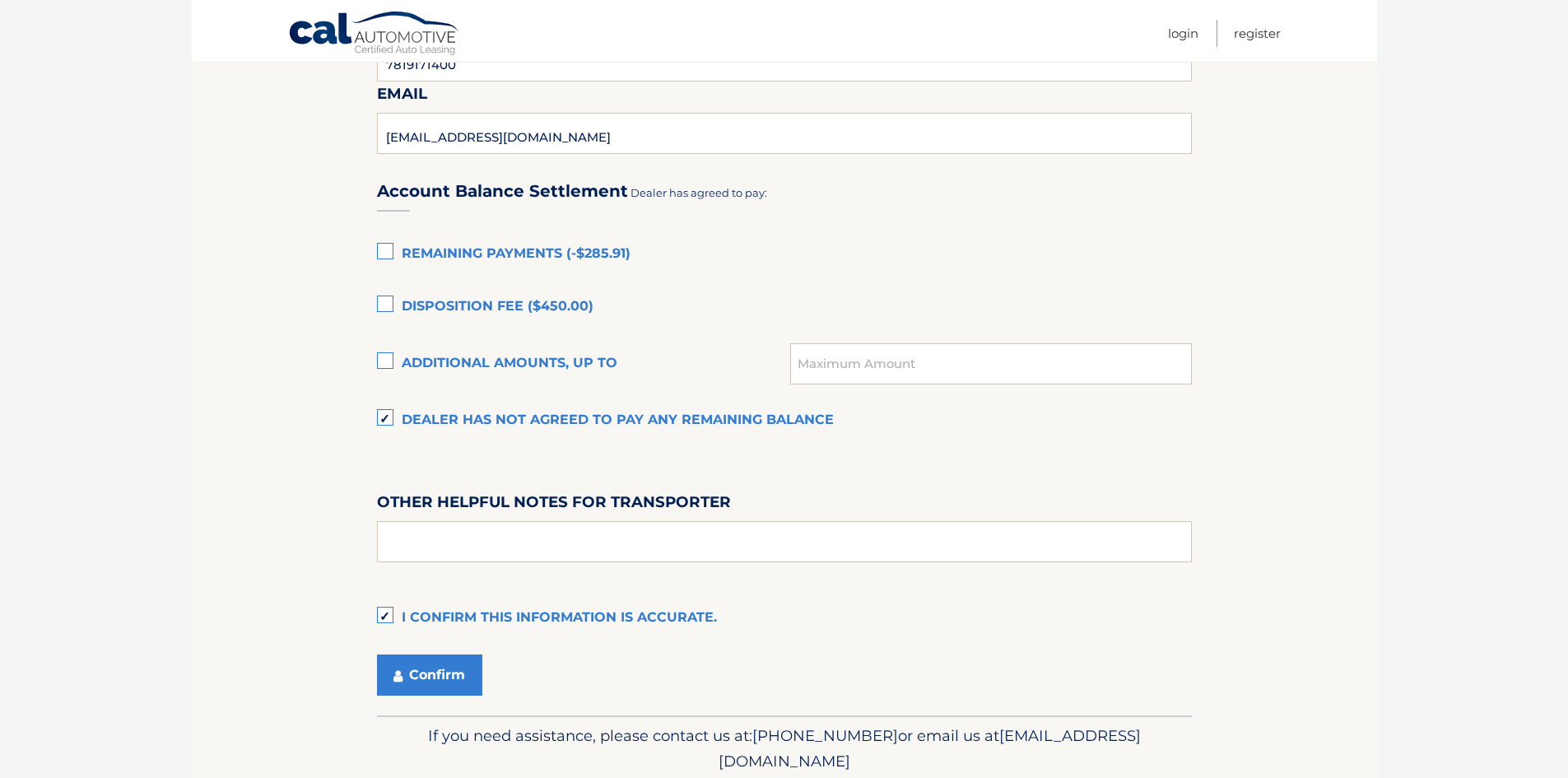
scroll to position [1096, 0]
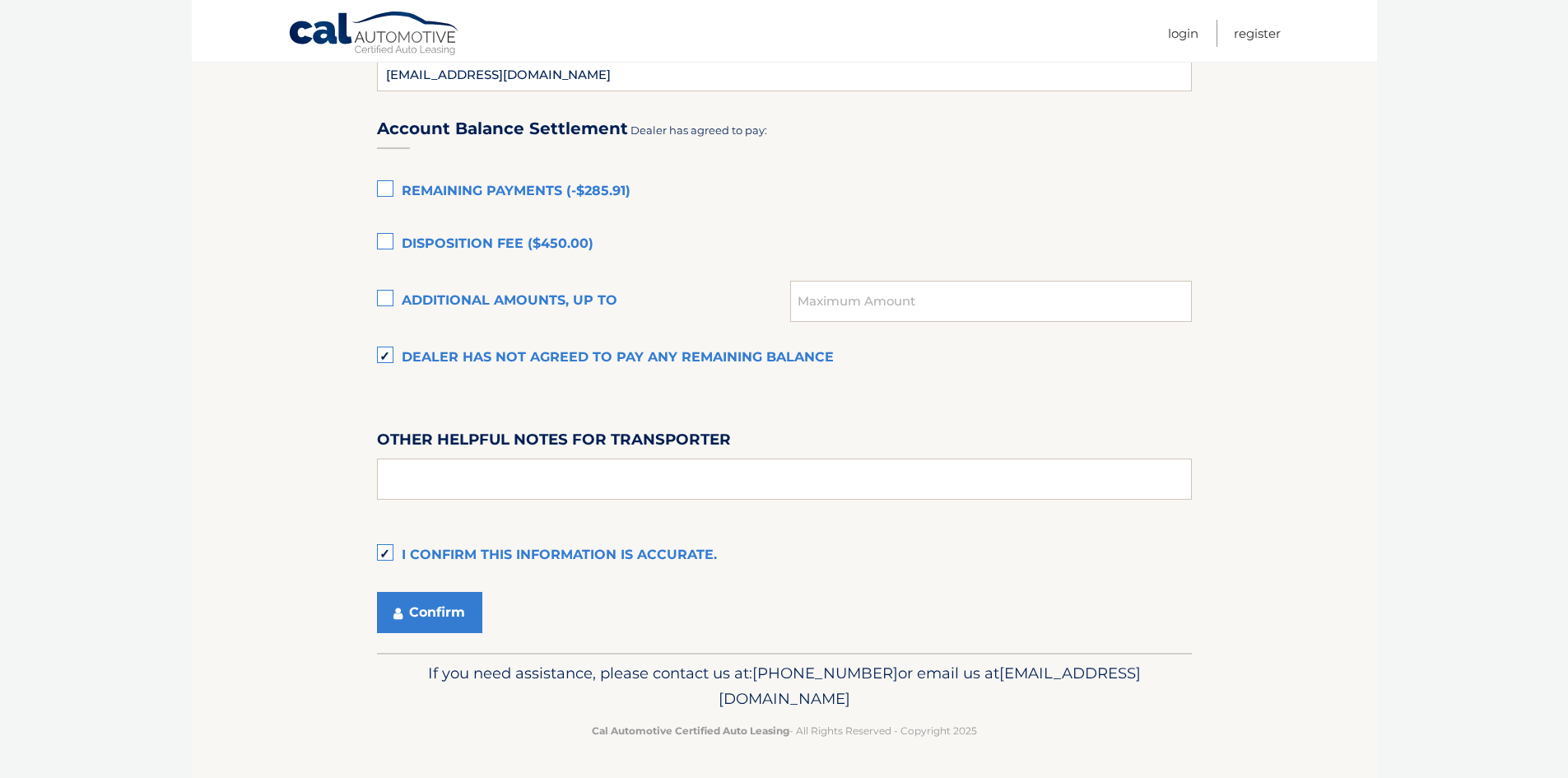
click at [386, 246] on label "Disposition Fee ($450.00)" at bounding box center [784, 244] width 815 height 33
click at [0, 0] on input "Disposition Fee ($450.00)" at bounding box center [0, 0] width 0 height 0
click at [378, 300] on label "Additional amounts, up to" at bounding box center [584, 301] width 414 height 33
click at [0, 0] on input "Additional amounts, up to" at bounding box center [0, 0] width 0 height 0
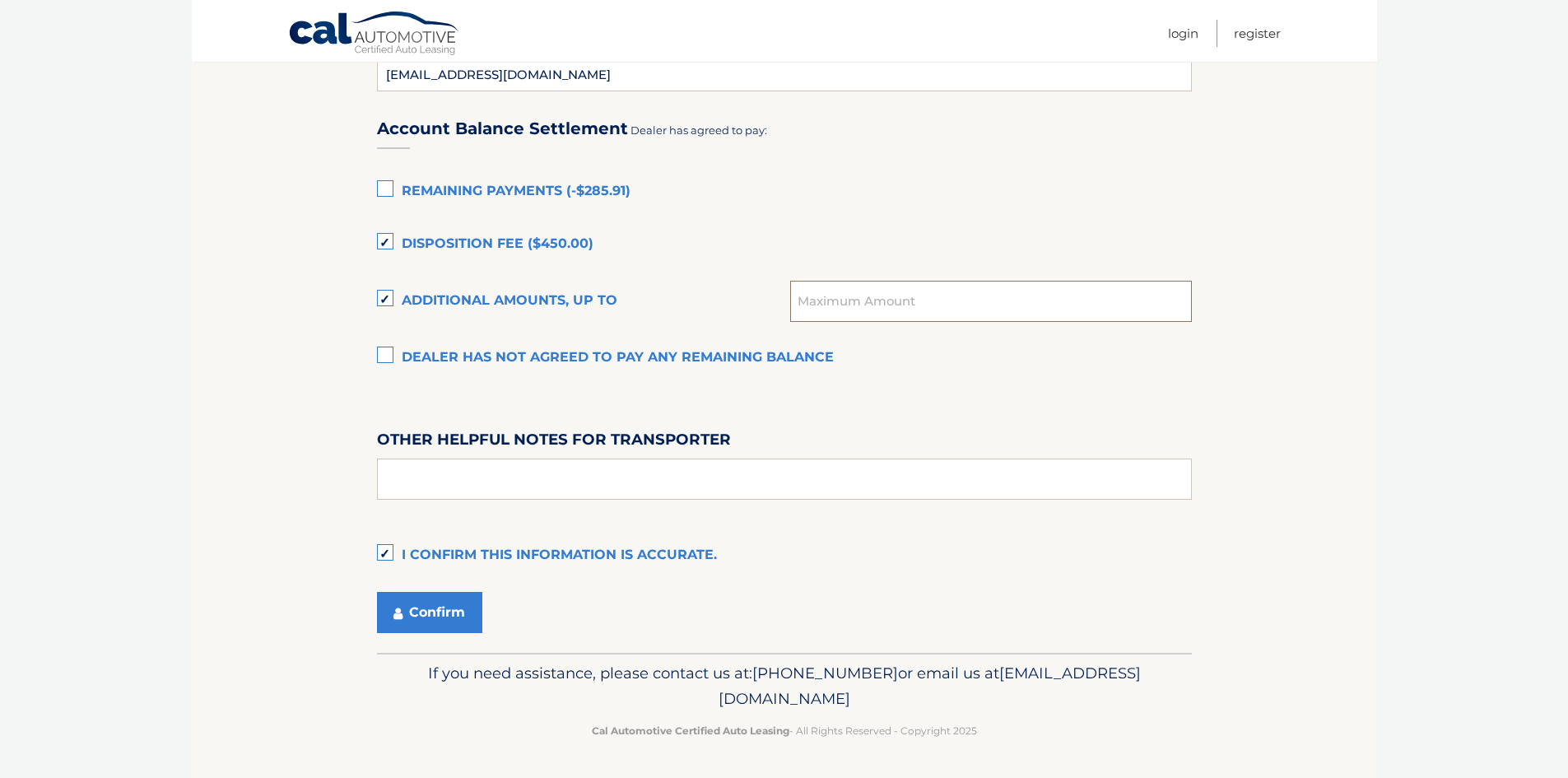
click at [943, 296] on input "text" at bounding box center [991, 301] width 401 height 41
click at [383, 290] on label "Additional amounts, up to" at bounding box center [584, 301] width 414 height 33
click at [0, 0] on input "Additional amounts, up to" at bounding box center [0, 0] width 0 height 0
drag, startPoint x: 393, startPoint y: 303, endPoint x: 396, endPoint y: 290, distance: 13.3
click at [393, 301] on label "Additional amounts, up to" at bounding box center [584, 301] width 414 height 33
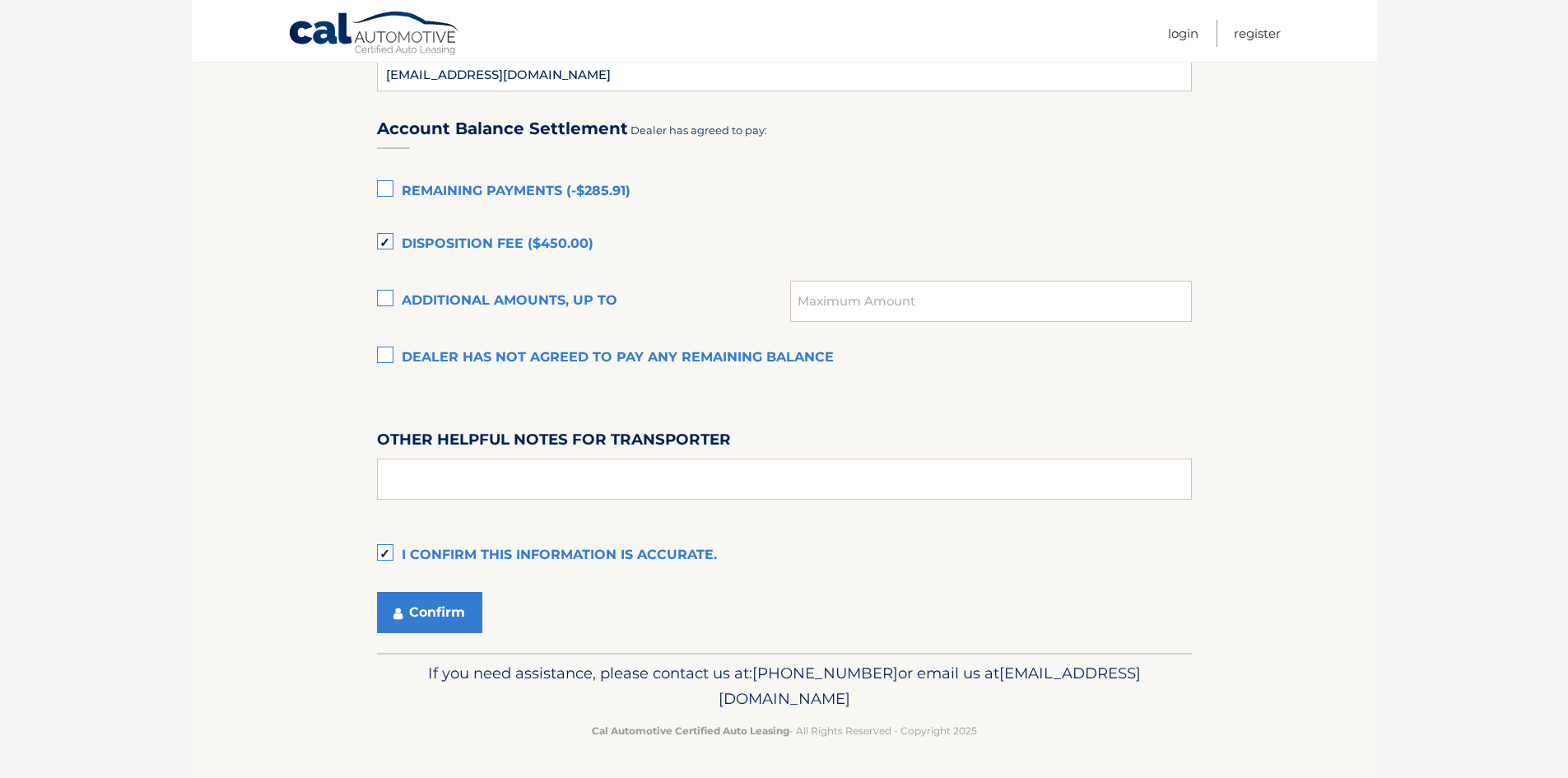
click at [0, 0] on input "Additional amounts, up to" at bounding box center [0, 0] width 0 height 0
click at [377, 302] on label "Additional amounts, up to" at bounding box center [584, 301] width 414 height 33
click at [0, 0] on input "Additional amounts, up to" at bounding box center [0, 0] width 0 height 0
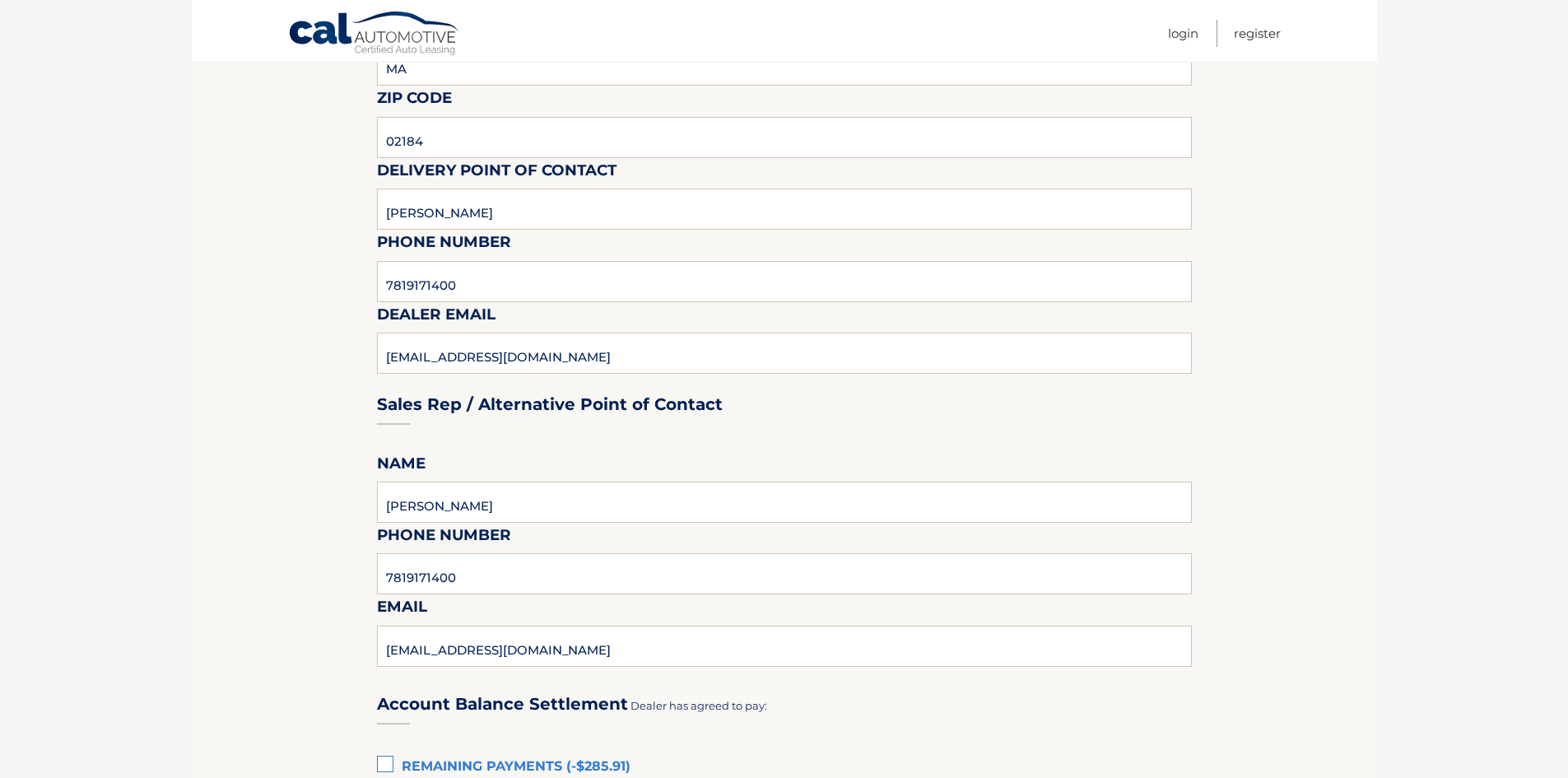
scroll to position [356, 0]
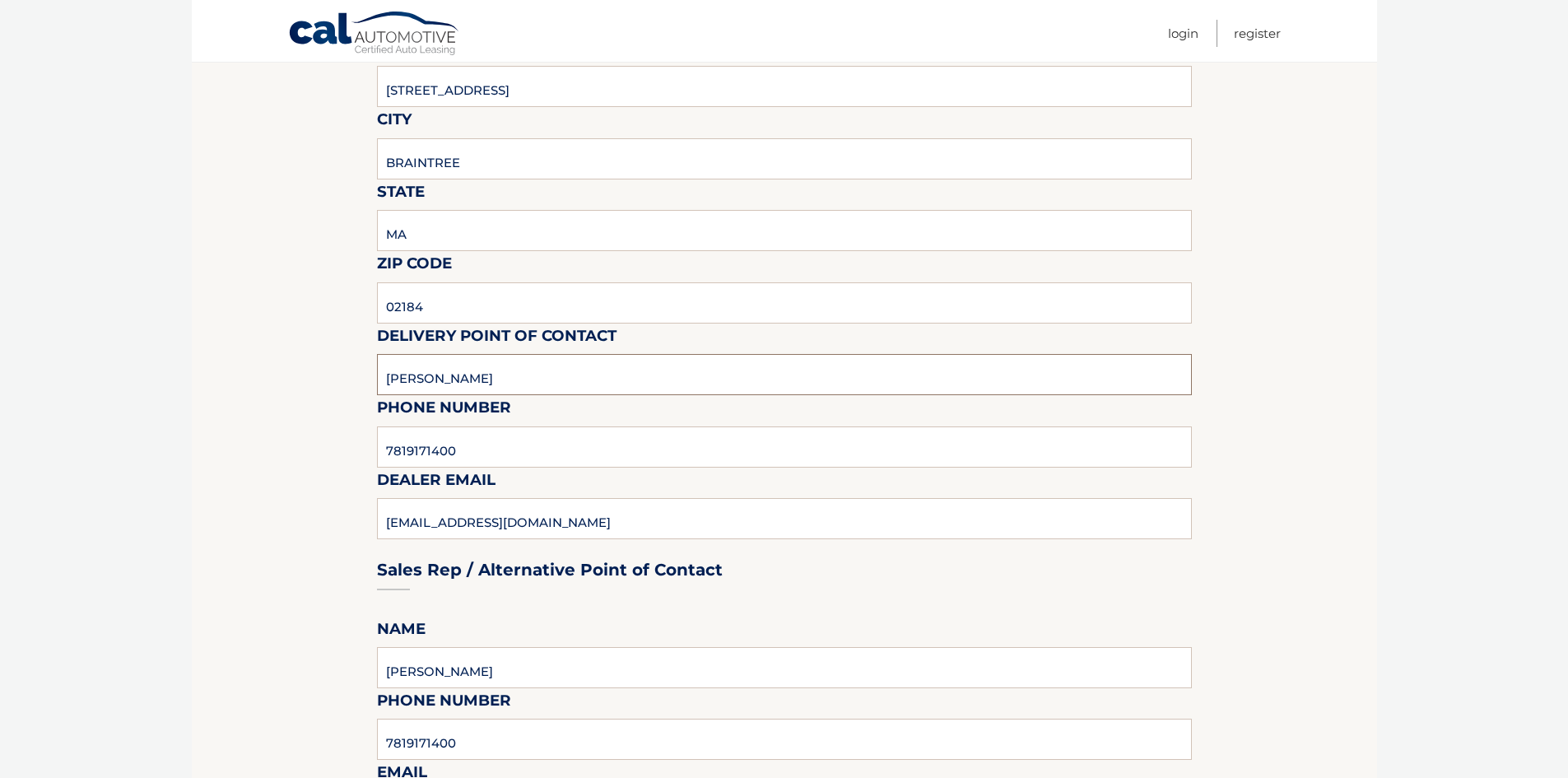
drag, startPoint x: 509, startPoint y: 384, endPoint x: 69, endPoint y: 384, distance: 440.0
click at [69, 384] on body "Cal Automotive Menu Login Register (VIN: 1C4RJFBG6NC119226)" at bounding box center [784, 33] width 1568 height 778
type input "MINH TA"
drag, startPoint x: 1537, startPoint y: 223, endPoint x: 1521, endPoint y: 232, distance: 18.4
click at [1537, 227] on body "Cal Automotive Menu Login Register (VIN: 1C4RJFBG6NC119226)" at bounding box center [784, 33] width 1568 height 778
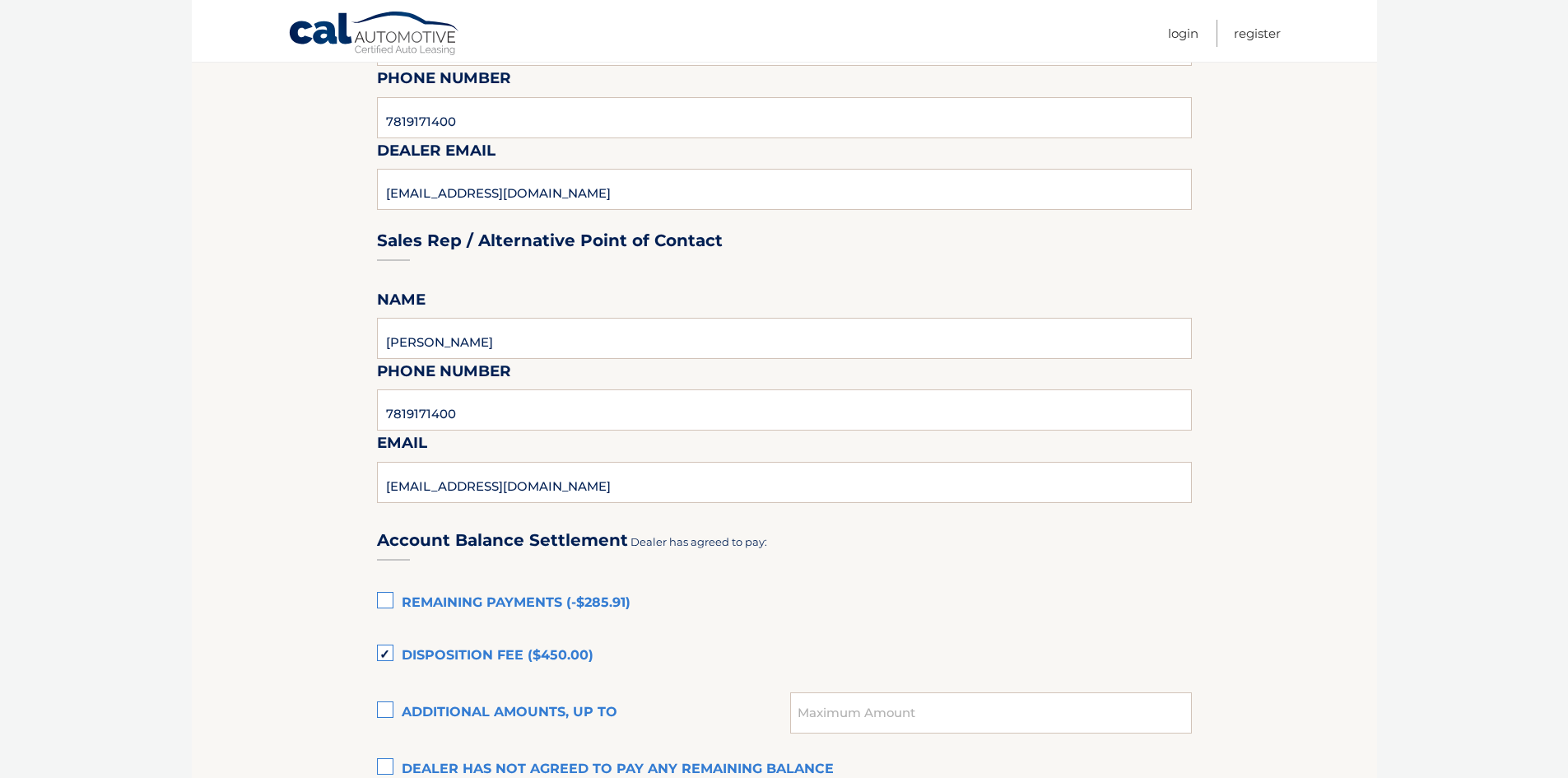
scroll to position [1014, 0]
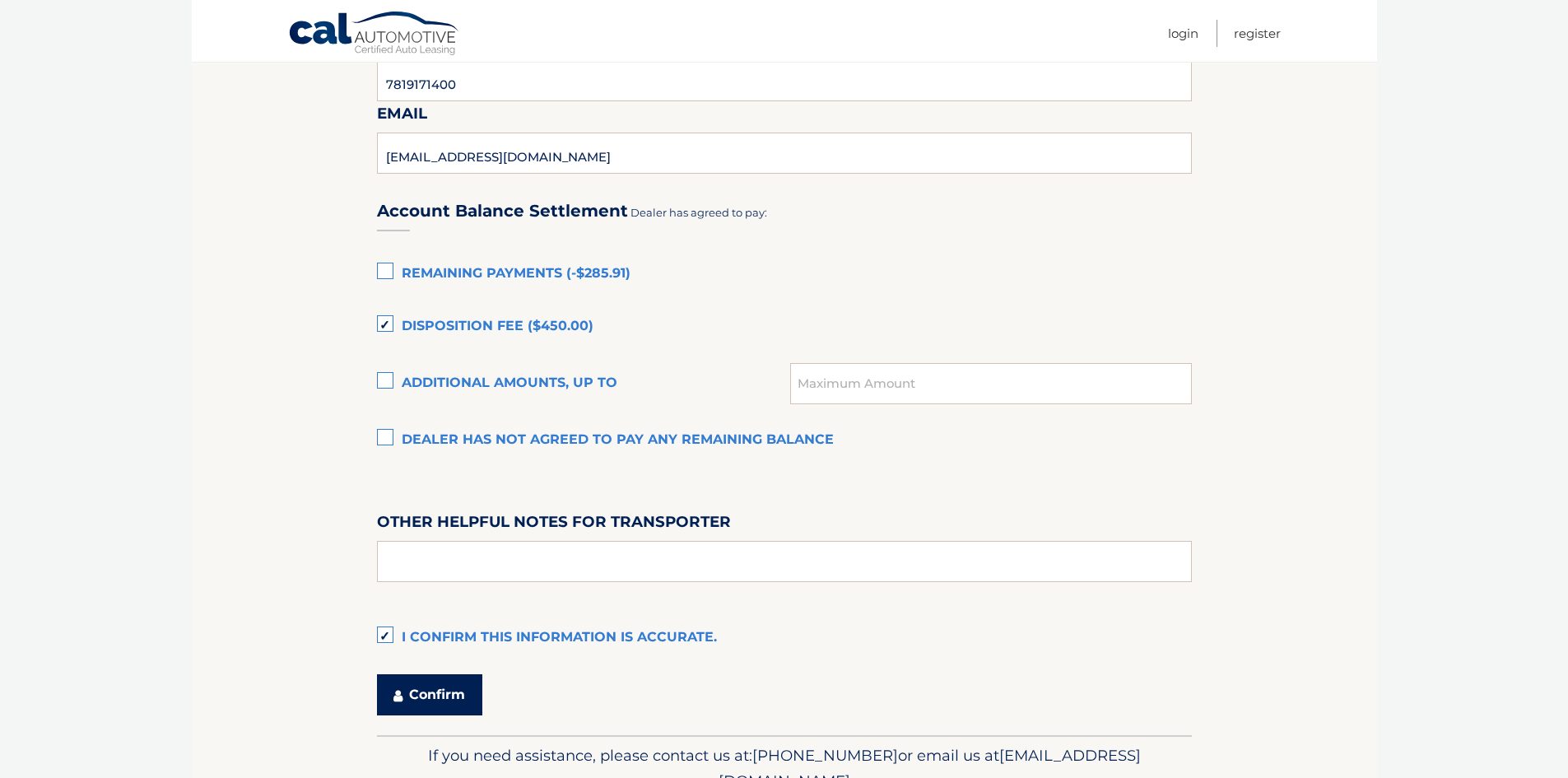
click at [463, 698] on button "Confirm" at bounding box center [430, 695] width 106 height 41
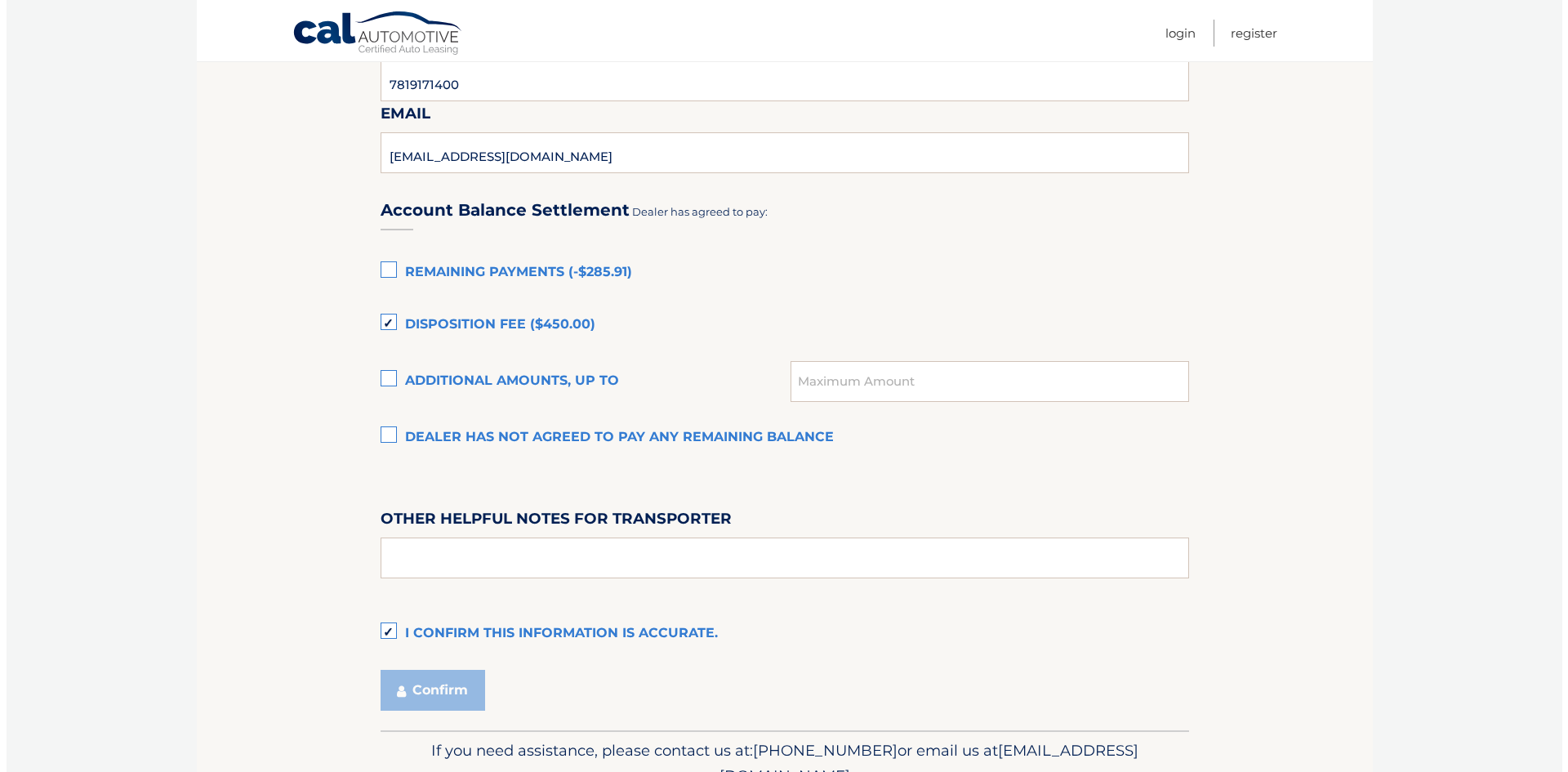
scroll to position [843, 0]
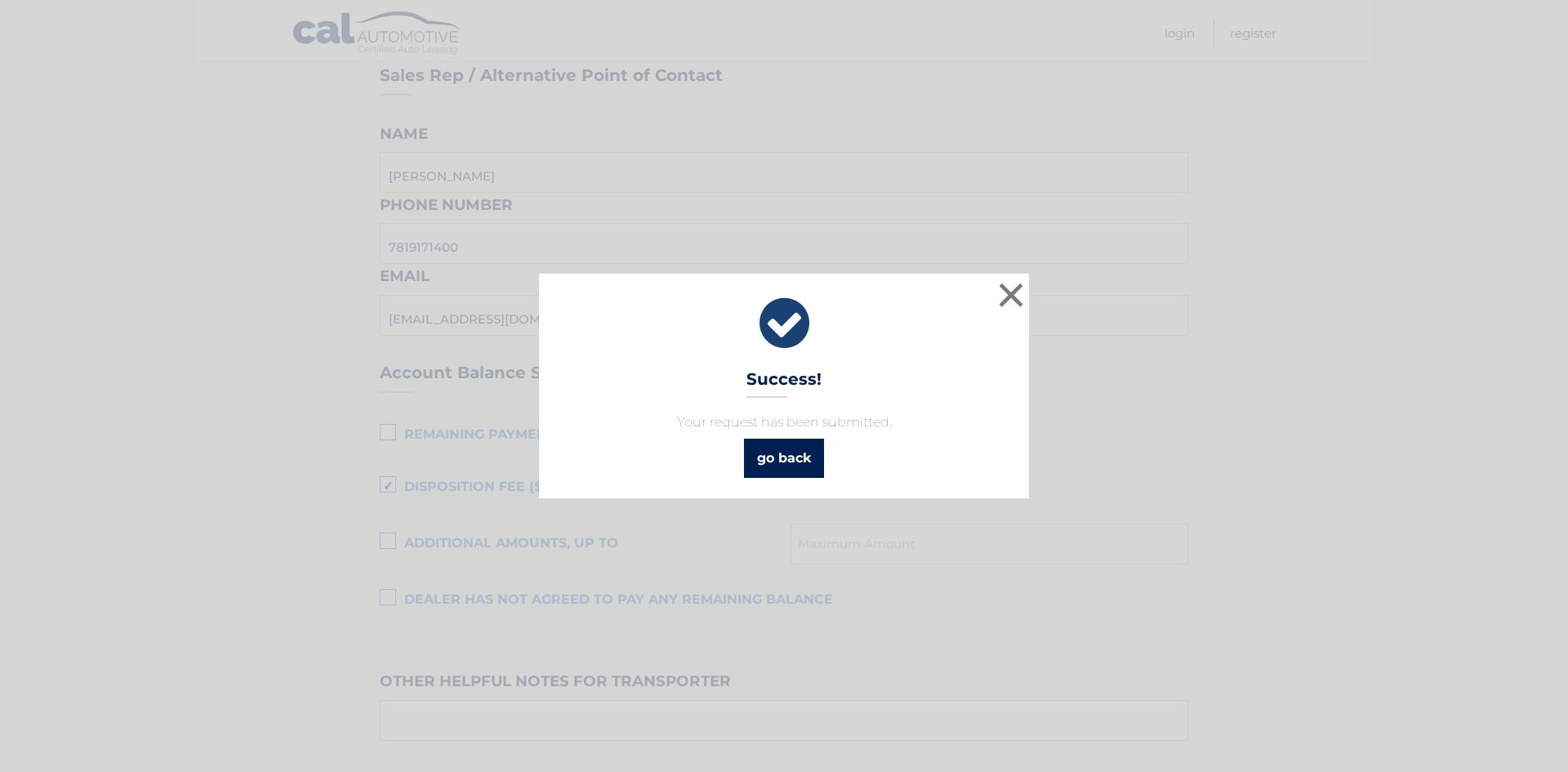
click at [781, 466] on link "go back" at bounding box center [784, 458] width 80 height 39
